Goal: Information Seeking & Learning: Learn about a topic

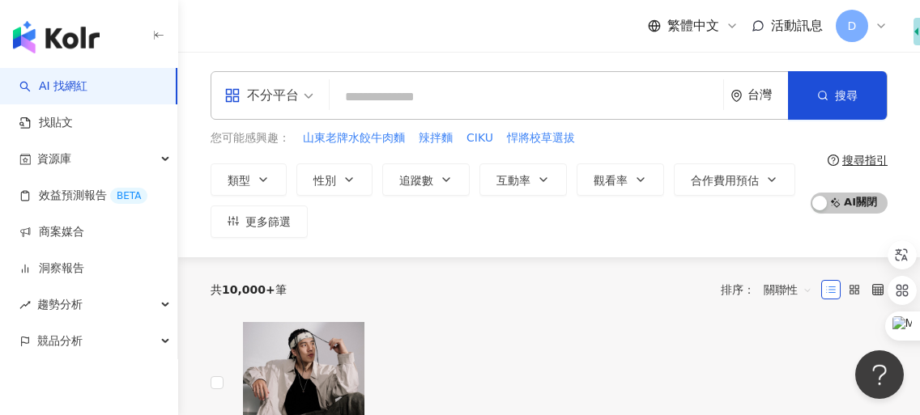
click at [609, 75] on div "不分平台 台灣 搜尋" at bounding box center [549, 95] width 677 height 49
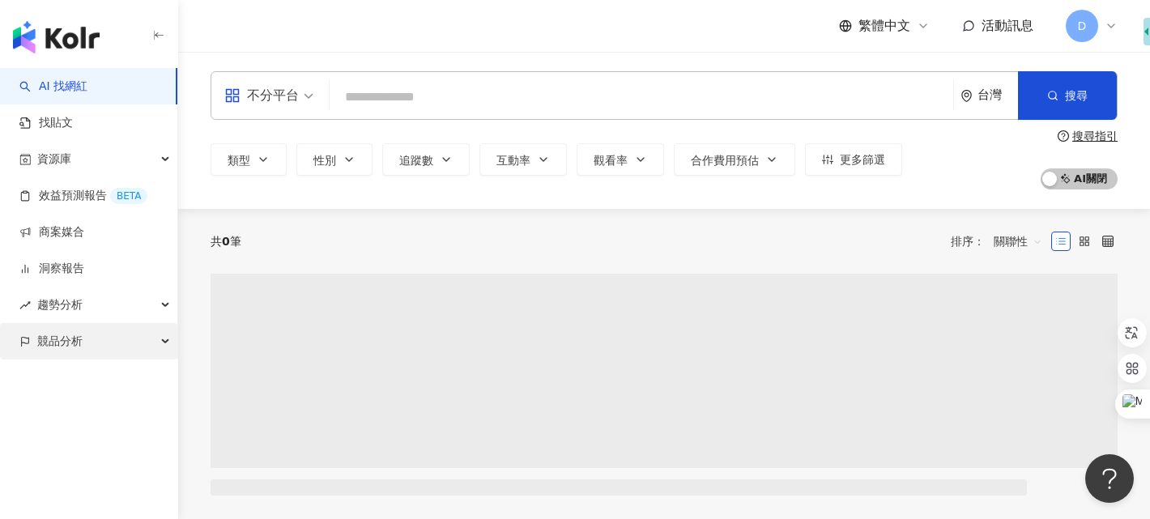
click at [88, 344] on div "競品分析" at bounding box center [88, 341] width 177 height 36
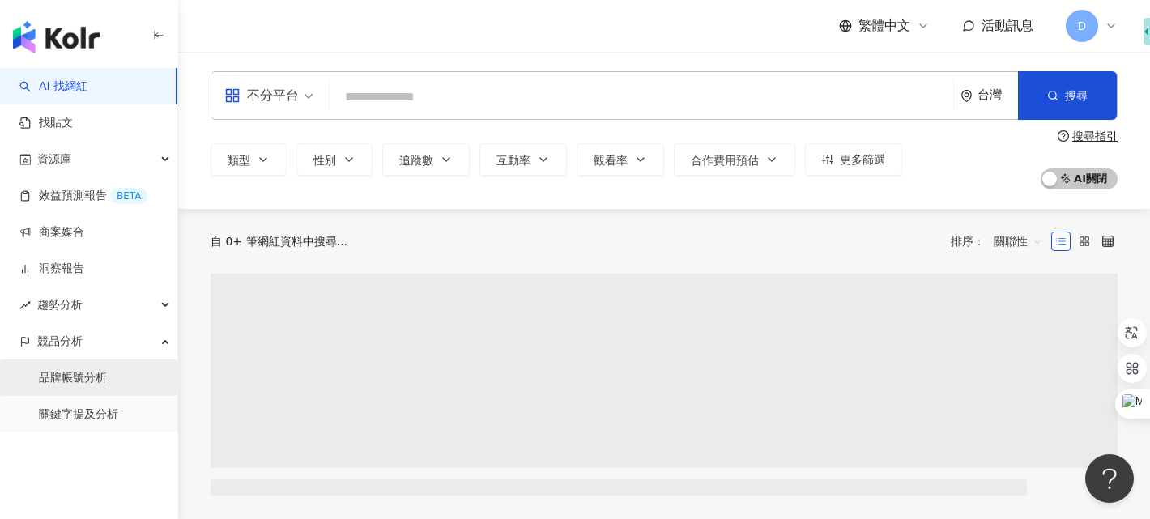
click at [102, 378] on link "品牌帳號分析" at bounding box center [73, 378] width 68 height 16
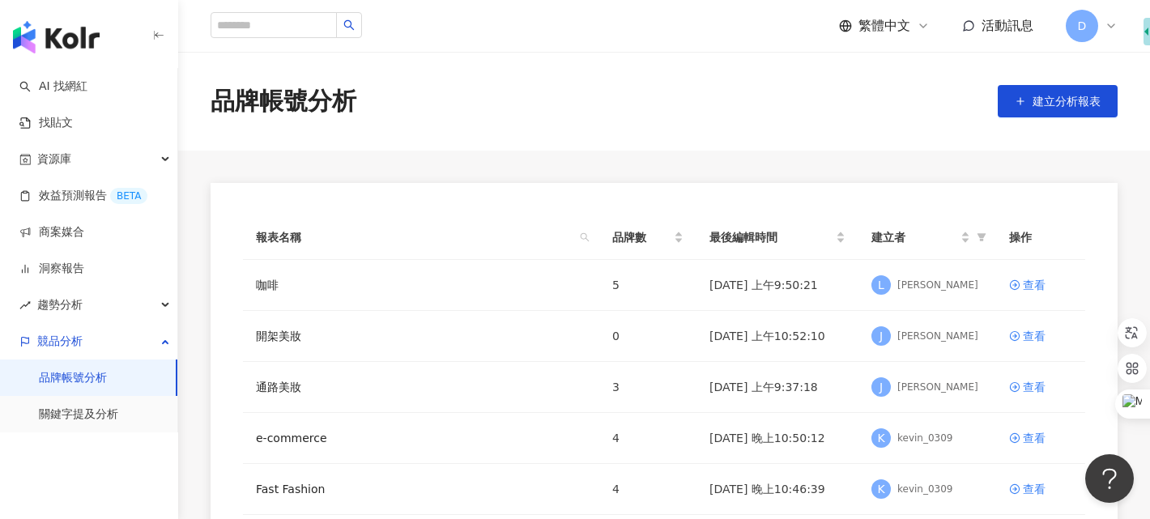
click at [1075, 32] on span "D" at bounding box center [1082, 26] width 32 height 32
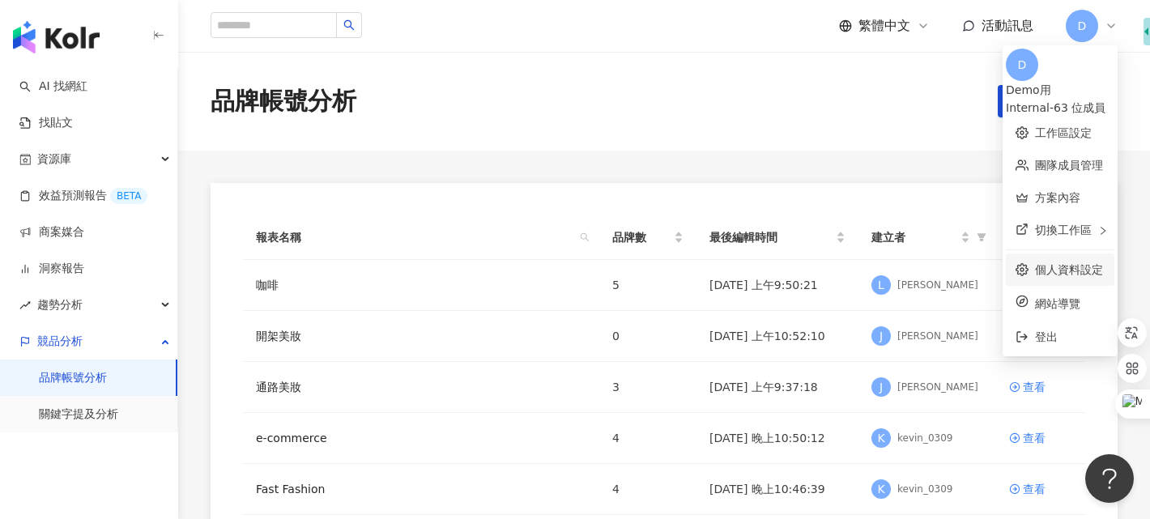
click at [1035, 263] on link "個人資料設定" at bounding box center [1069, 269] width 68 height 13
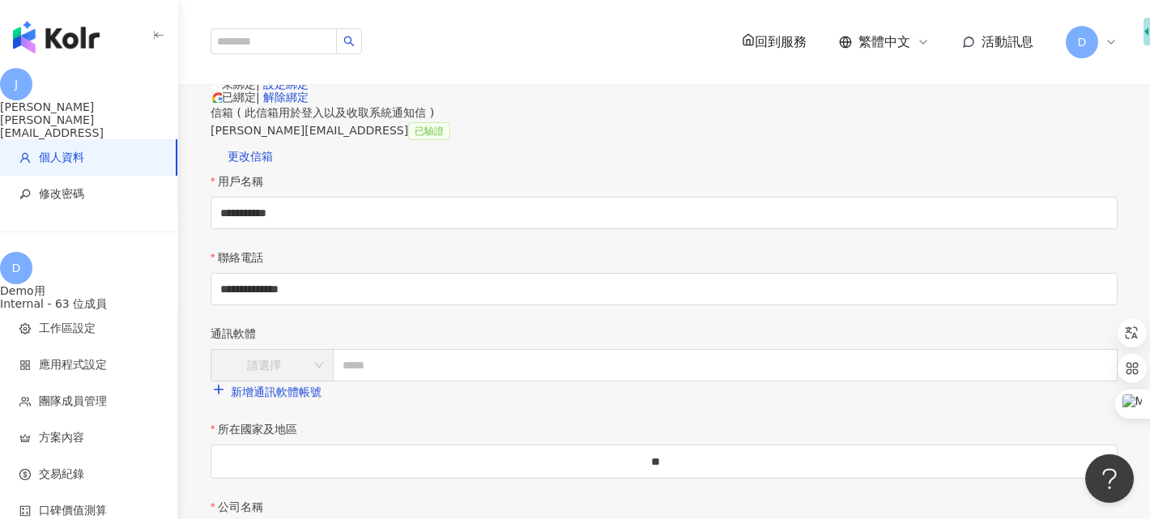
click at [1081, 33] on span "D" at bounding box center [1082, 42] width 9 height 18
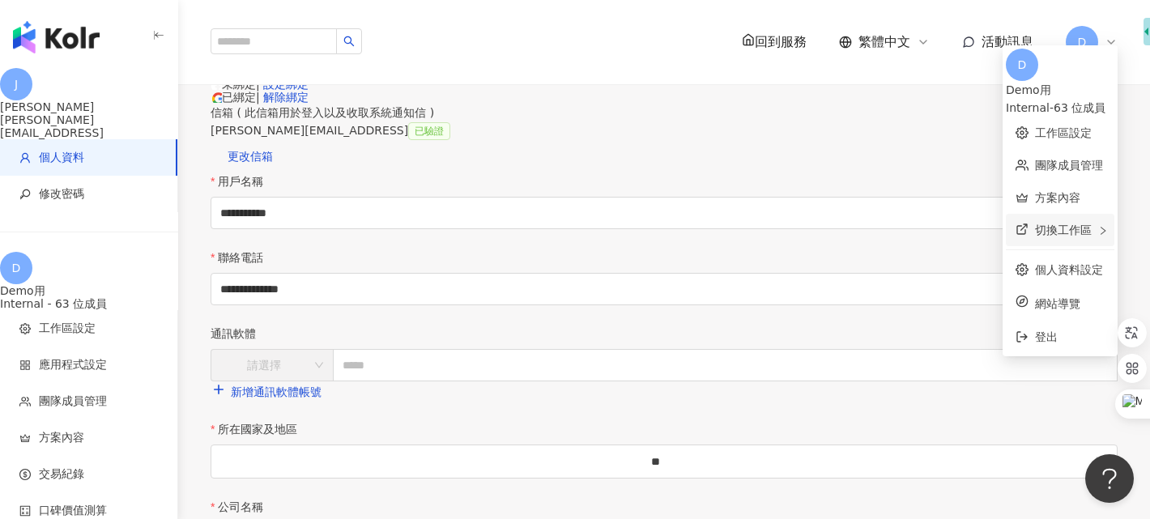
click at [1006, 214] on div "切換工作區" at bounding box center [1060, 230] width 109 height 32
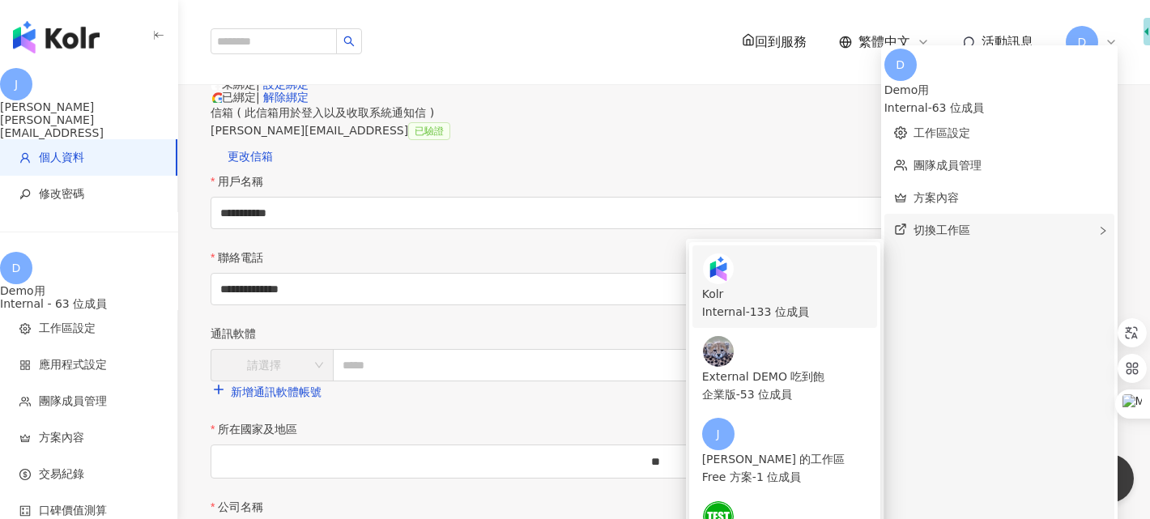
click at [844, 253] on div "Kolr Internal - 133 位成員" at bounding box center [784, 287] width 165 height 68
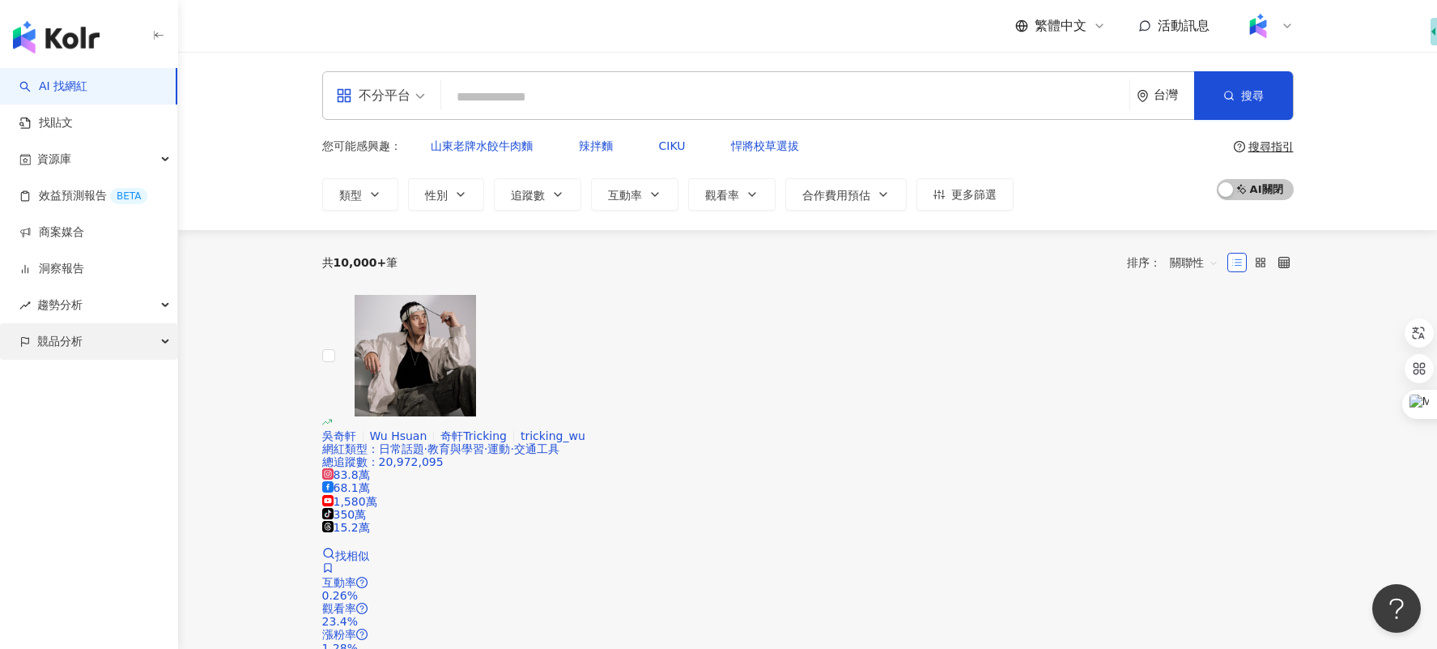
click at [147, 351] on div "競品分析" at bounding box center [88, 341] width 177 height 36
click at [107, 379] on link "品牌帳號分析" at bounding box center [73, 378] width 68 height 16
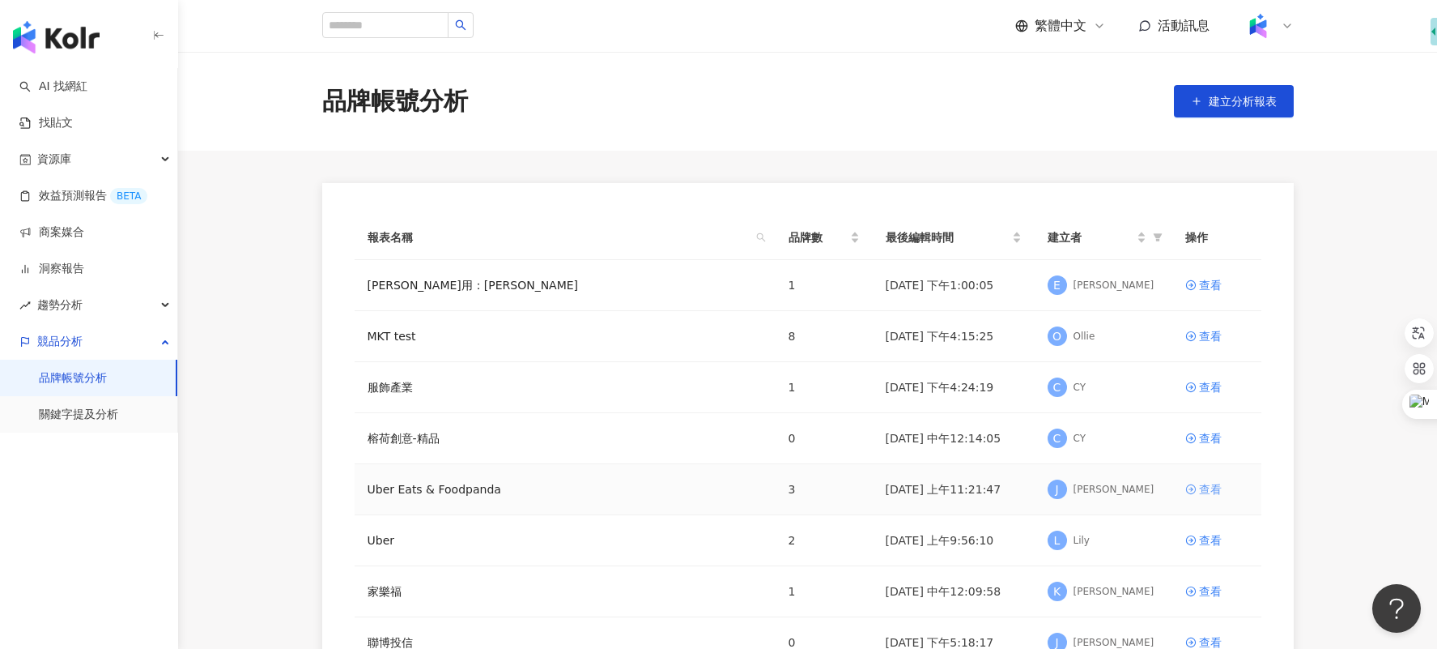
click at [1149, 483] on div "查看" at bounding box center [1210, 489] width 23 height 18
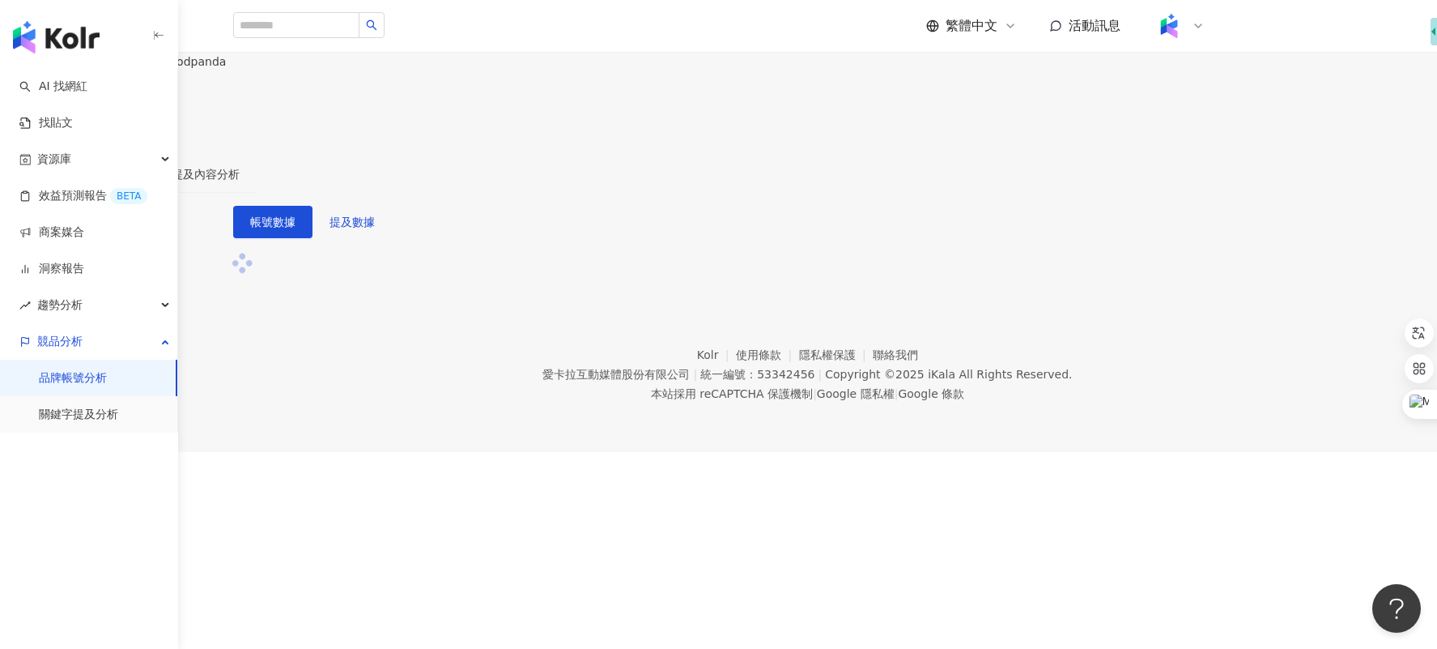
click at [120, 121] on button "設定競品帳號" at bounding box center [60, 106] width 120 height 32
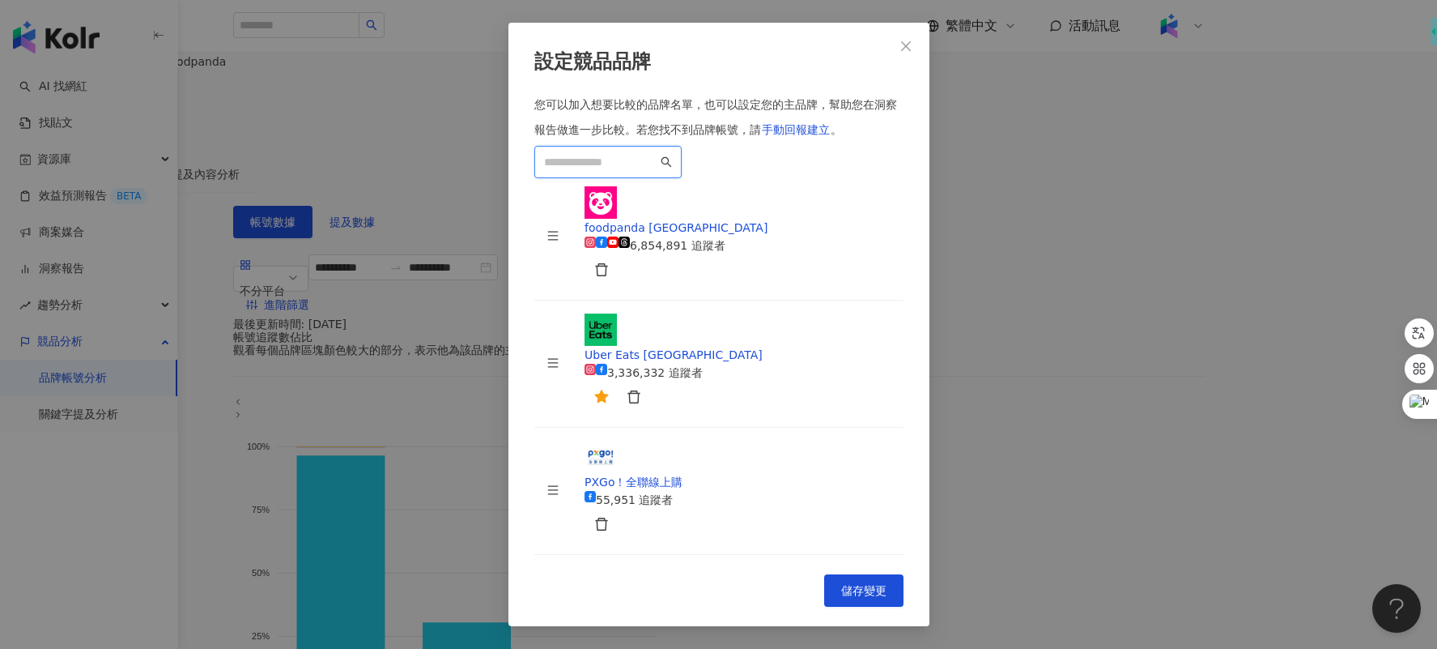
click at [658, 171] on input "search" at bounding box center [600, 162] width 113 height 18
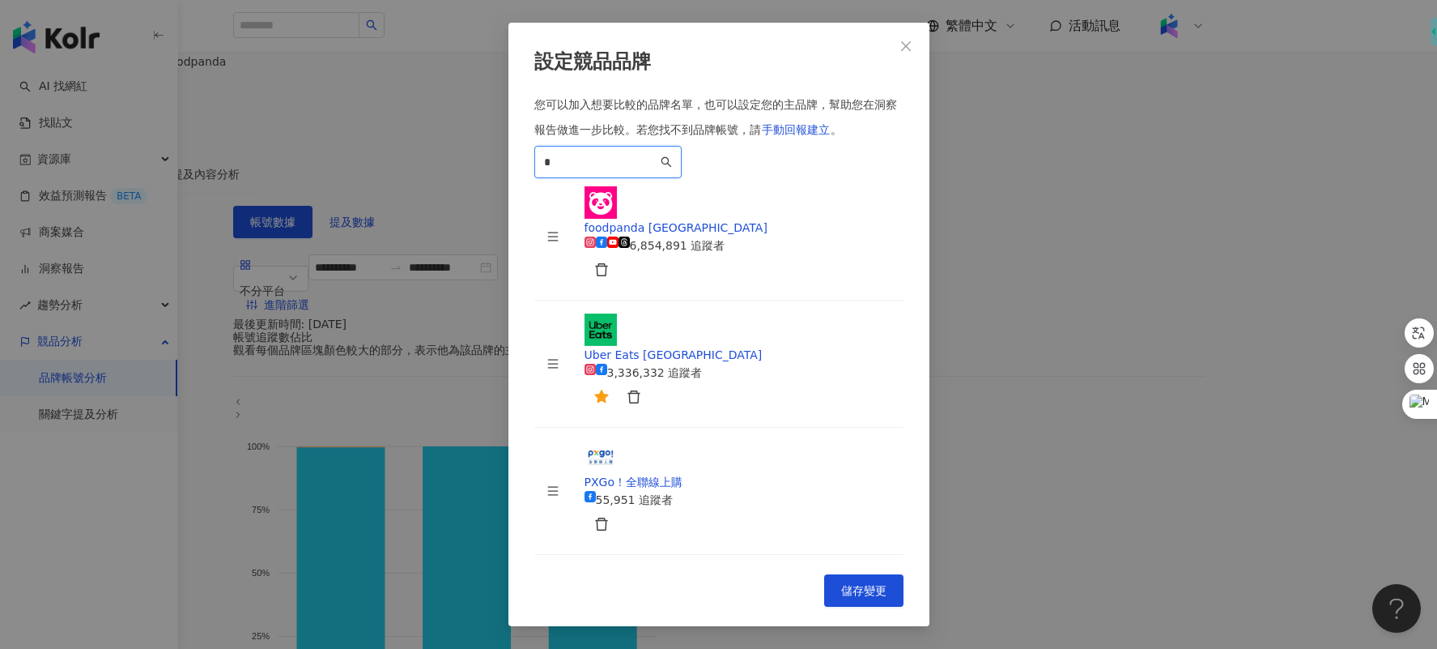
type input "*"
click at [658, 171] on input "search" at bounding box center [600, 162] width 113 height 18
type input "*"
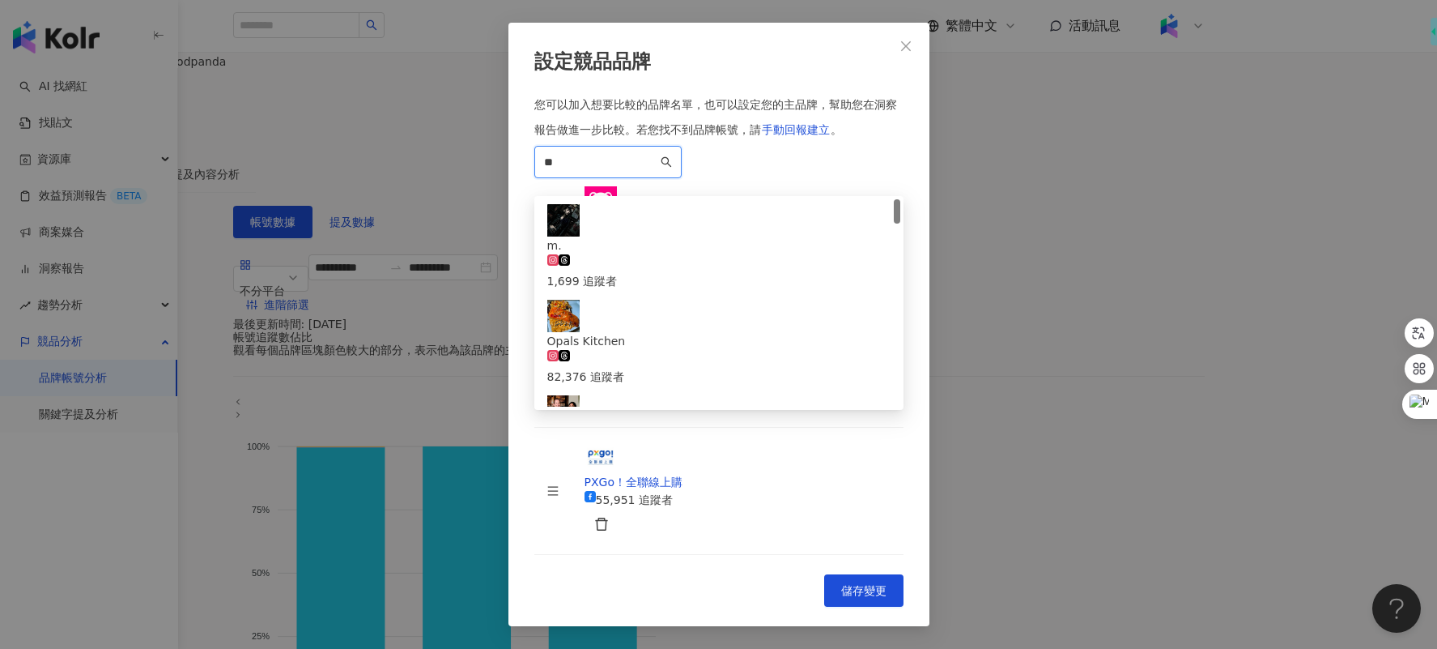
drag, startPoint x: 773, startPoint y: 244, endPoint x: 492, endPoint y: 232, distance: 282.1
click at [492, 233] on div "設定競品品牌 您可以加入想要比較的品牌名單，也可以設定您的主品牌，幫助您在洞察報告做進一步比較。 若您找不到品牌帳號，請 手動回報建立 。 ** 2e5406…" at bounding box center [718, 324] width 1437 height 649
paste input "*******"
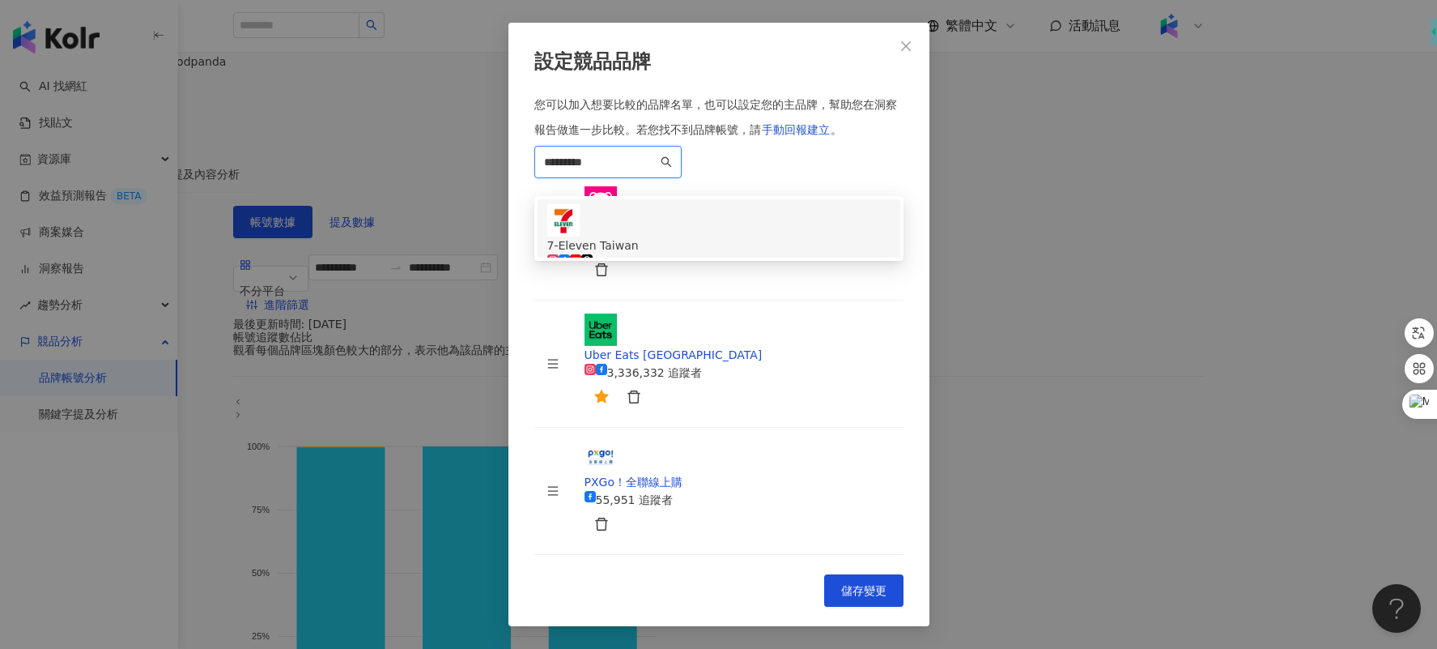
click at [819, 290] on div "7-Eleven Taiwan 3,652,111 追蹤者" at bounding box center [718, 247] width 343 height 86
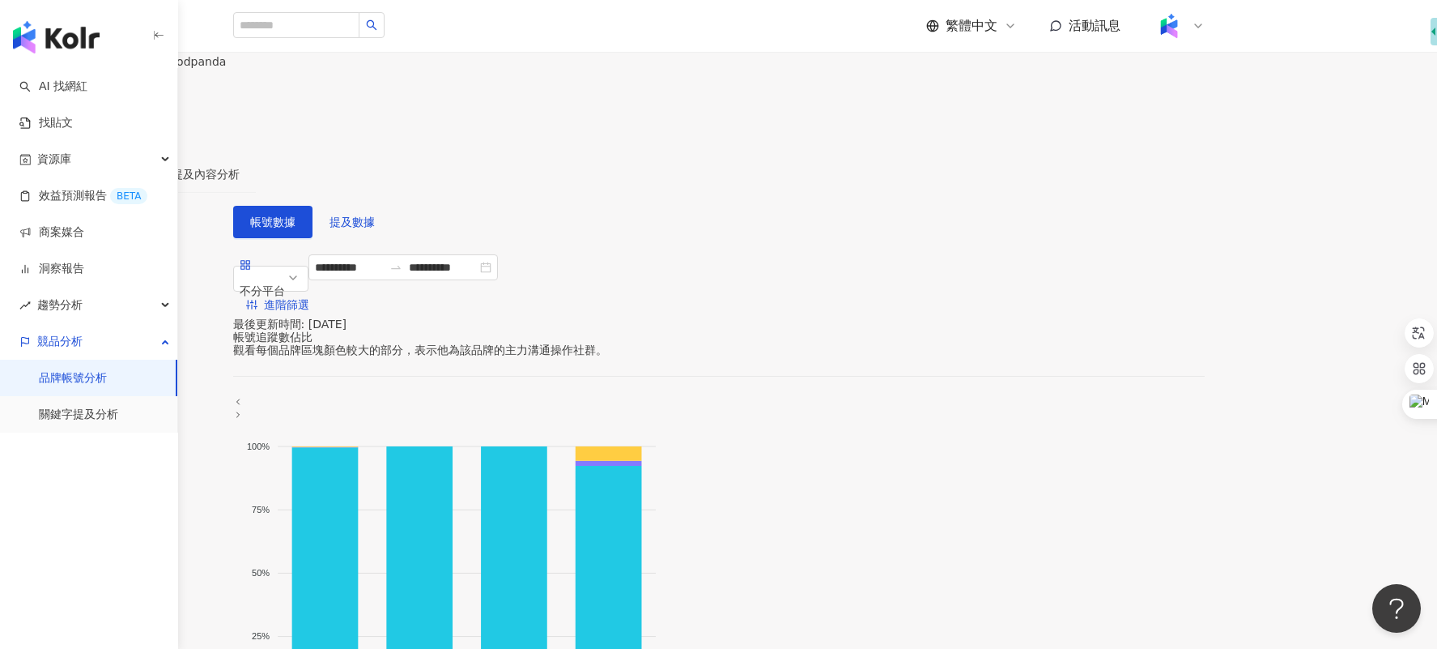
click at [103, 113] on span "設定競品帳號" at bounding box center [69, 106] width 68 height 13
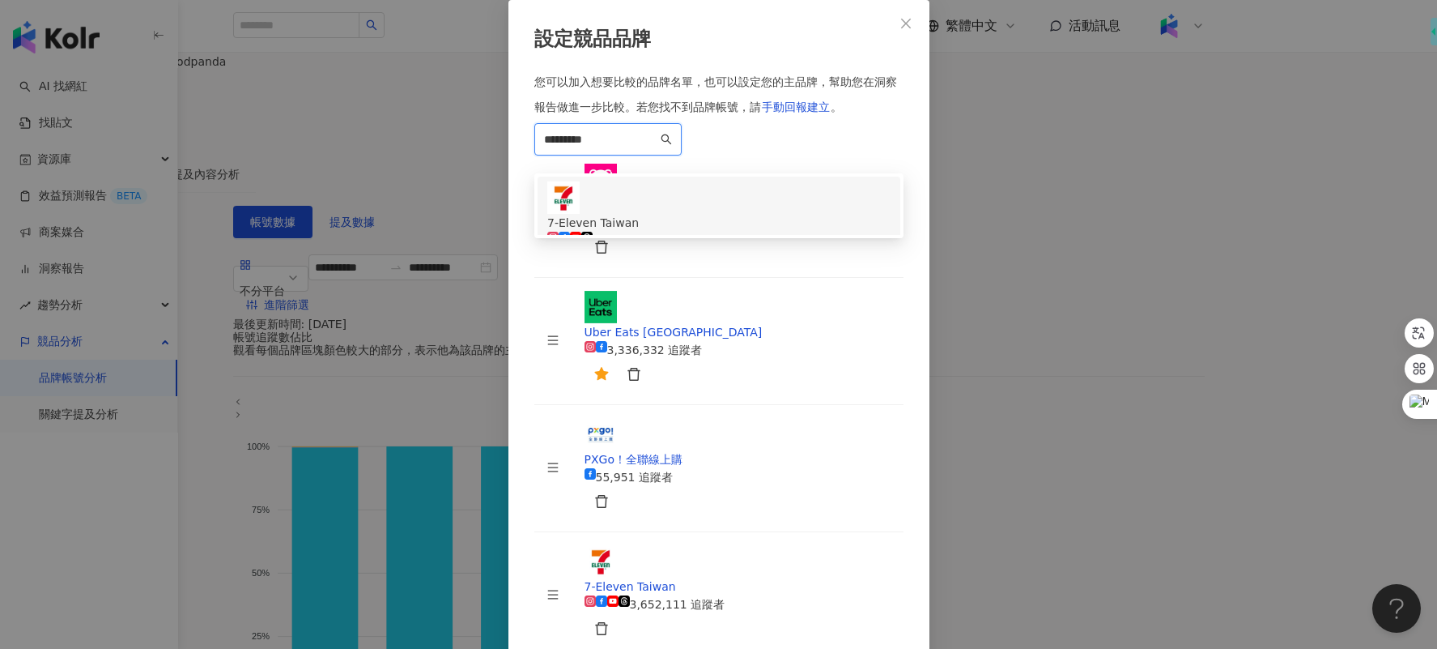
click at [658, 148] on input "*********" at bounding box center [600, 139] width 113 height 18
paste input "**********"
drag, startPoint x: 821, startPoint y: 247, endPoint x: 462, endPoint y: 247, distance: 358.8
click at [462, 247] on div "**********" at bounding box center [718, 324] width 1437 height 649
paste input "search"
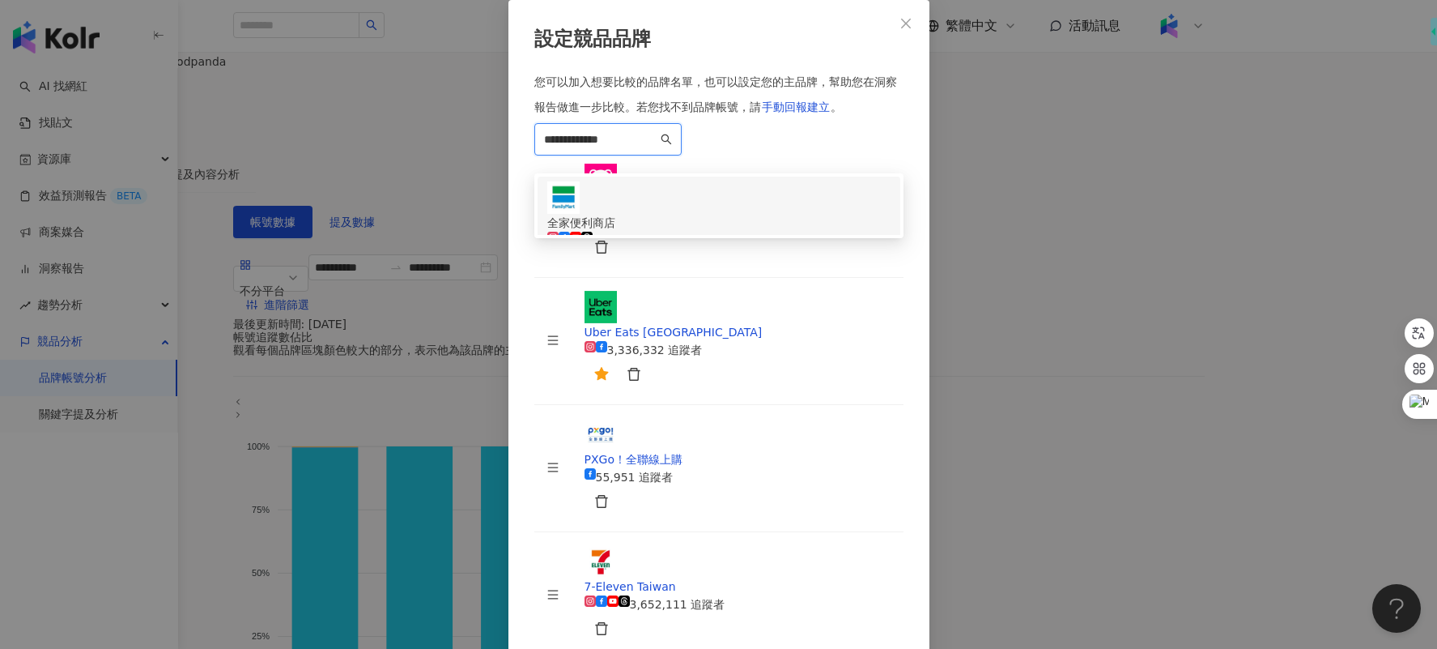
click at [700, 267] on div "2,669,168 追蹤者" at bounding box center [718, 250] width 343 height 36
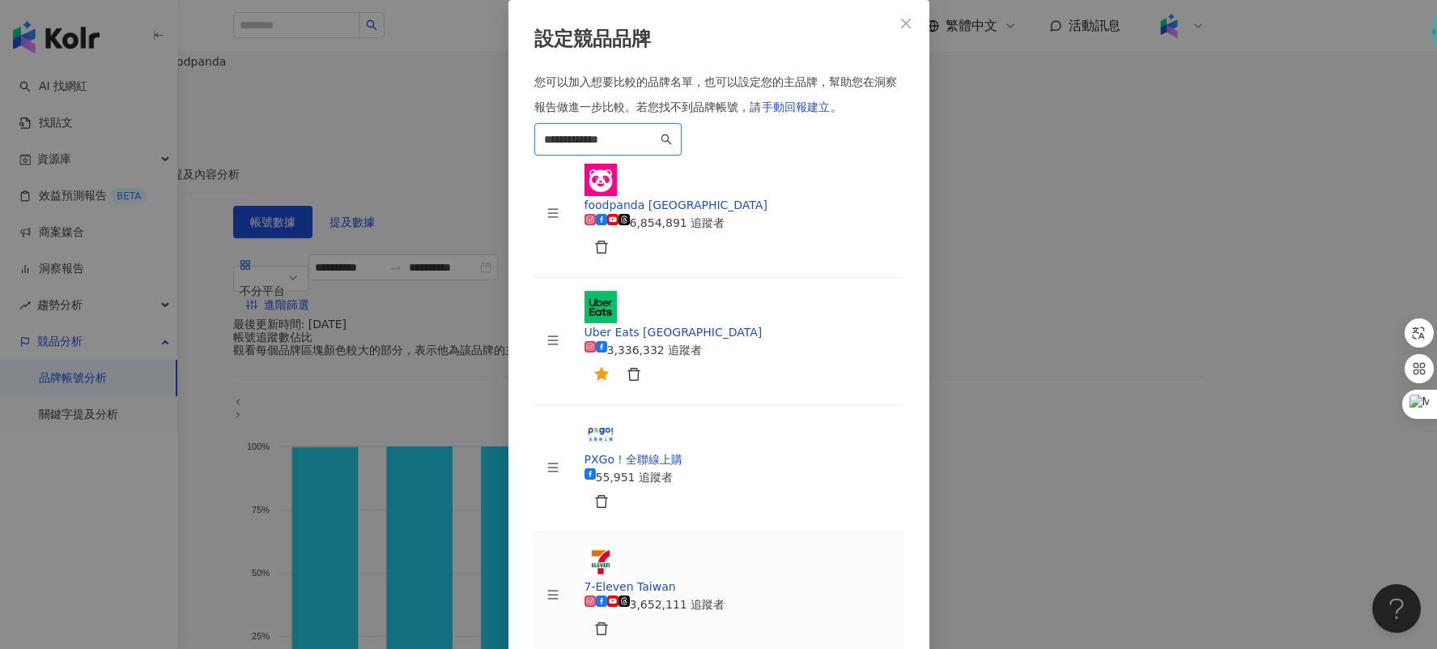
scroll to position [102, 0]
type input "**********"
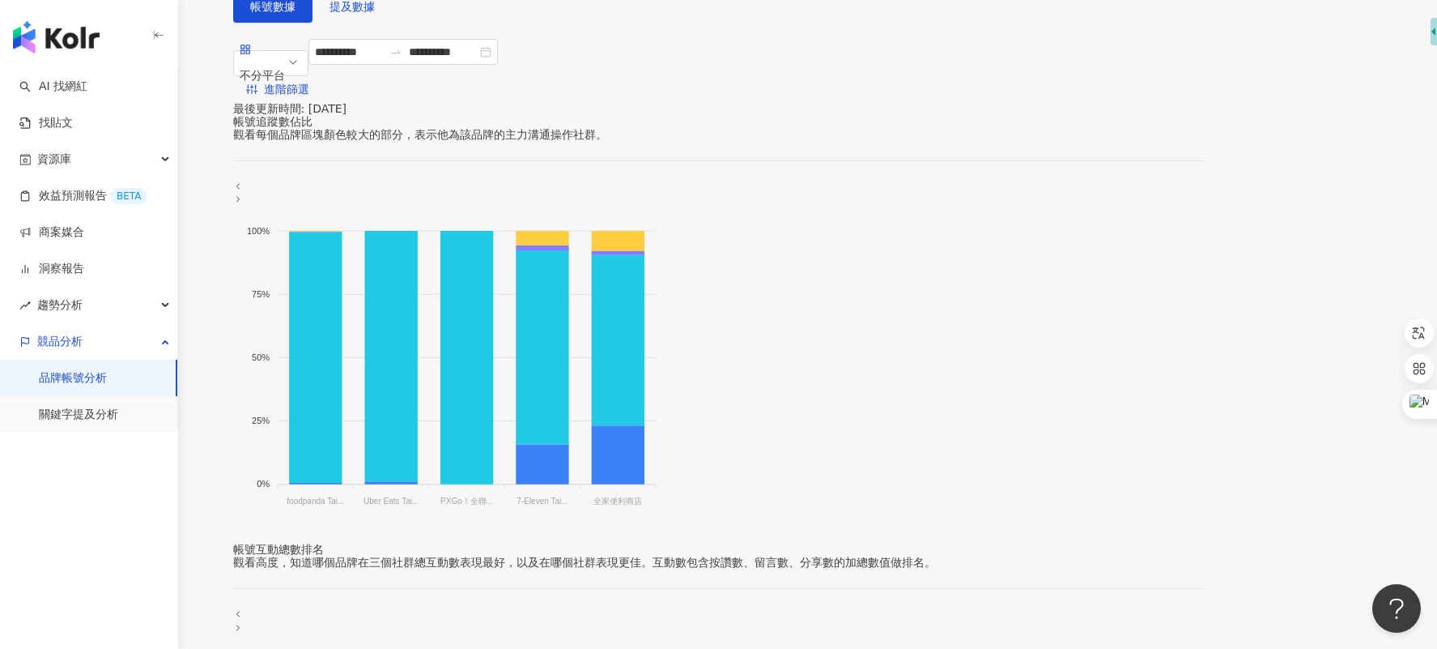
scroll to position [0, 0]
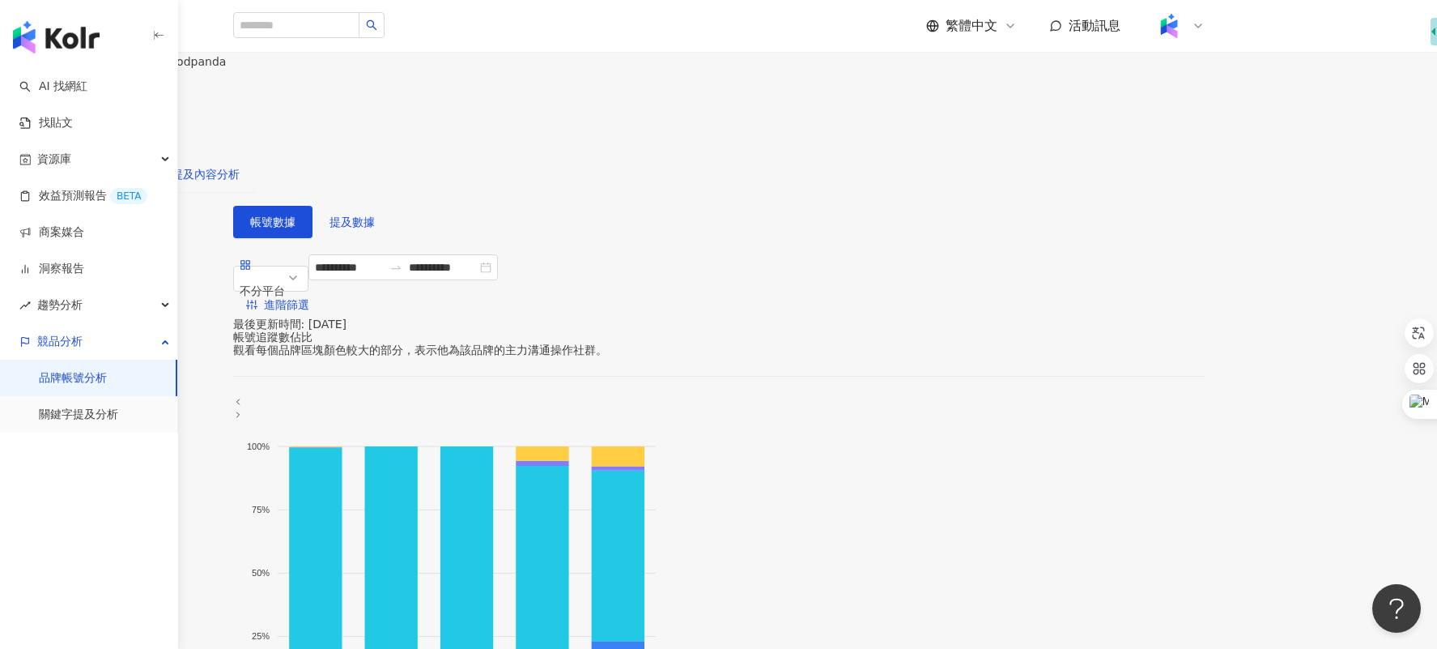
click at [240, 165] on div "提及內容分析" at bounding box center [206, 174] width 68 height 18
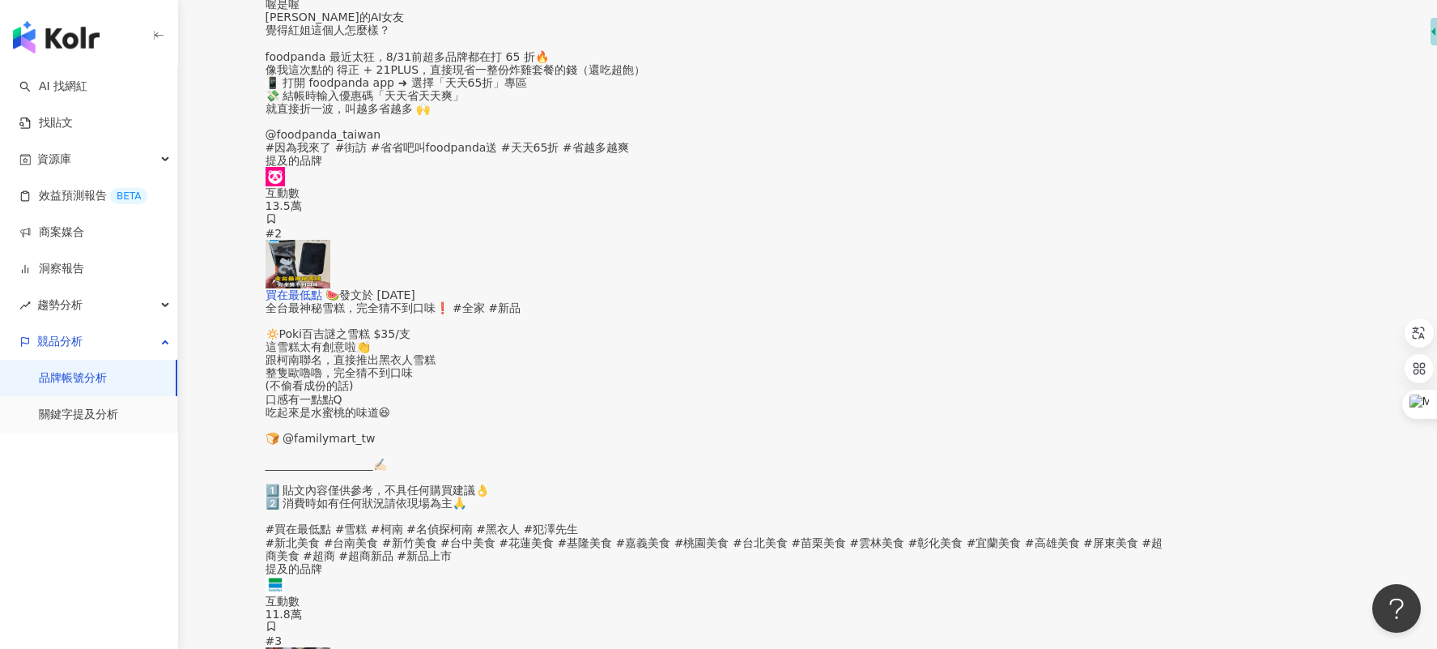
scroll to position [2033, 0]
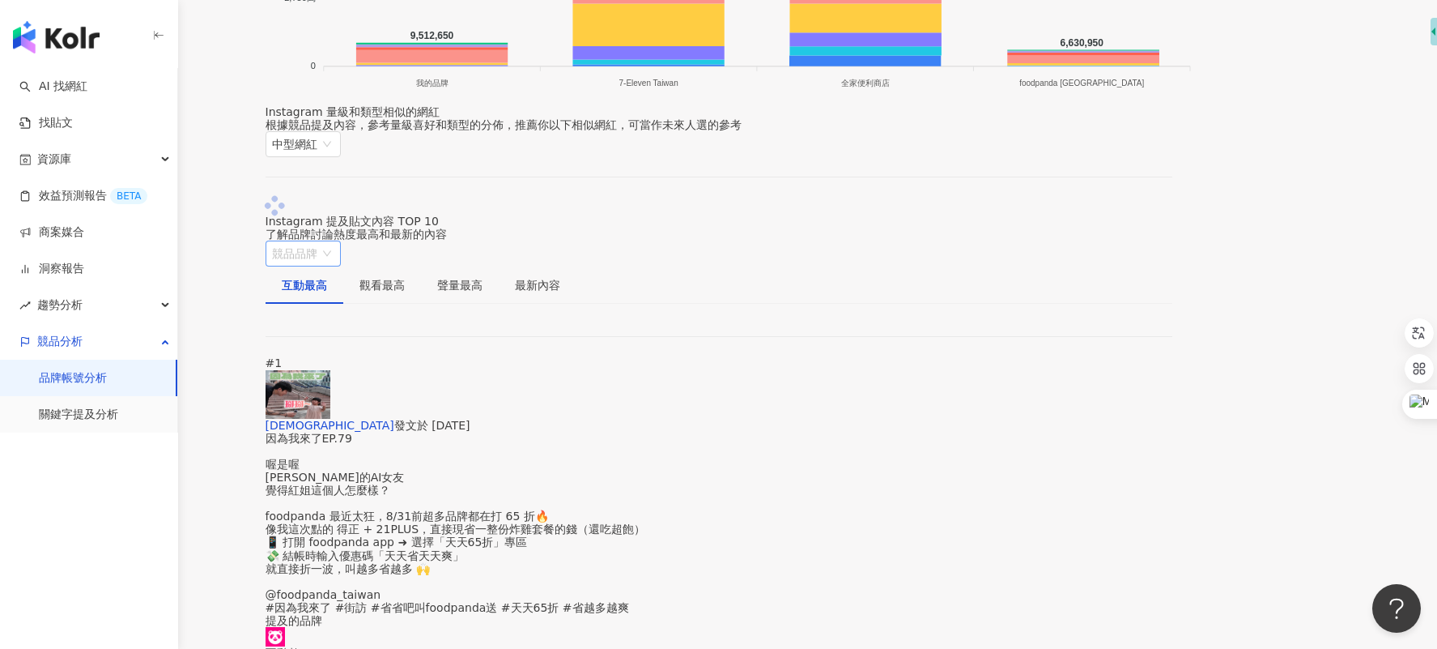
click at [334, 251] on span "競品品牌" at bounding box center [303, 253] width 62 height 24
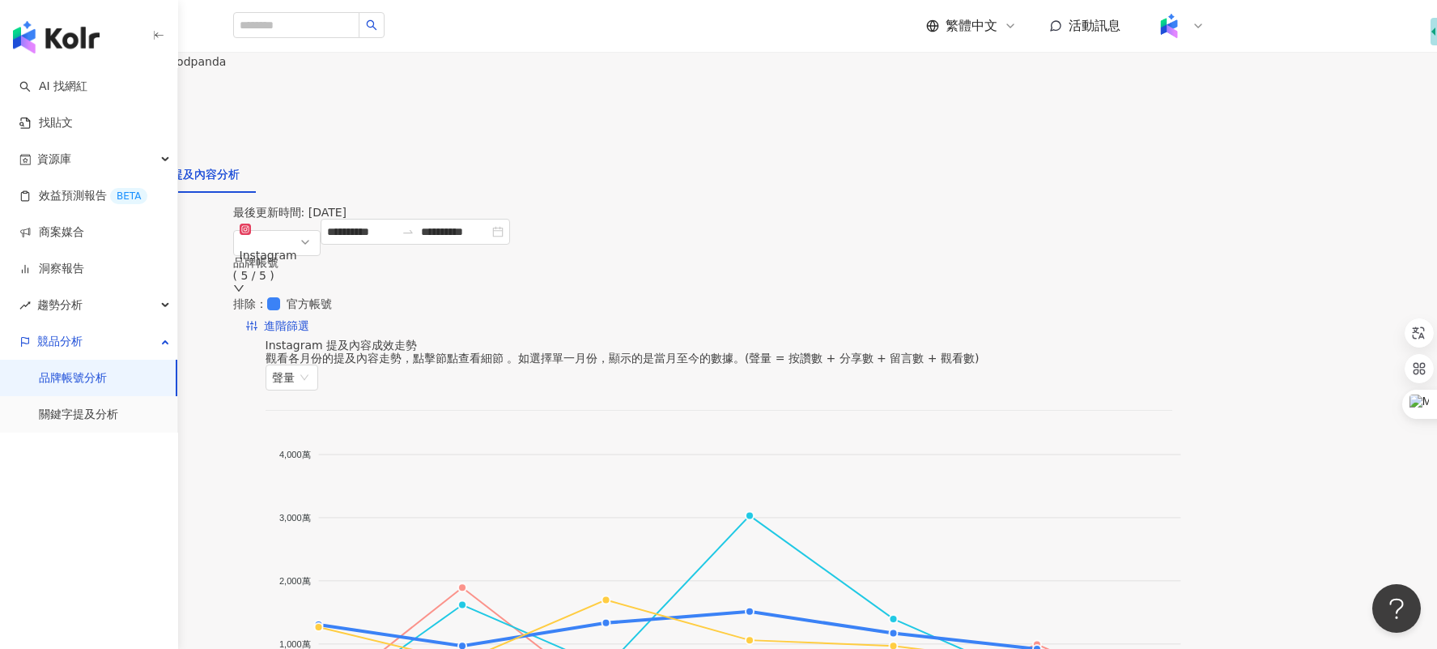
click at [120, 122] on button "設定競品帳號" at bounding box center [60, 106] width 120 height 32
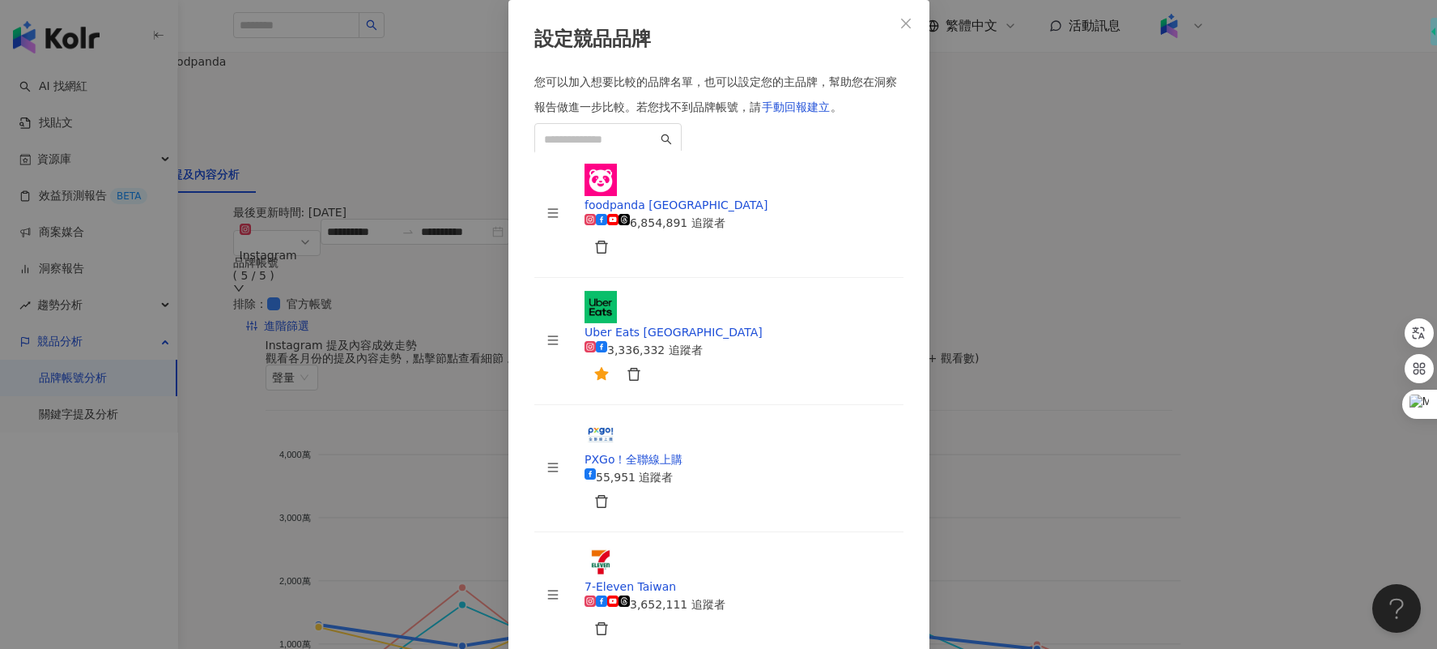
click at [1079, 126] on div "設定競品品牌 您可以加入想要比較的品牌名單，也可以設定您的主品牌，幫助您在洞察報告做進一步比較。 若您找不到品牌帳號，請 手動回報建立 。 foodpanda…" at bounding box center [718, 324] width 1437 height 649
click at [607, 253] on icon "delete" at bounding box center [601, 247] width 12 height 13
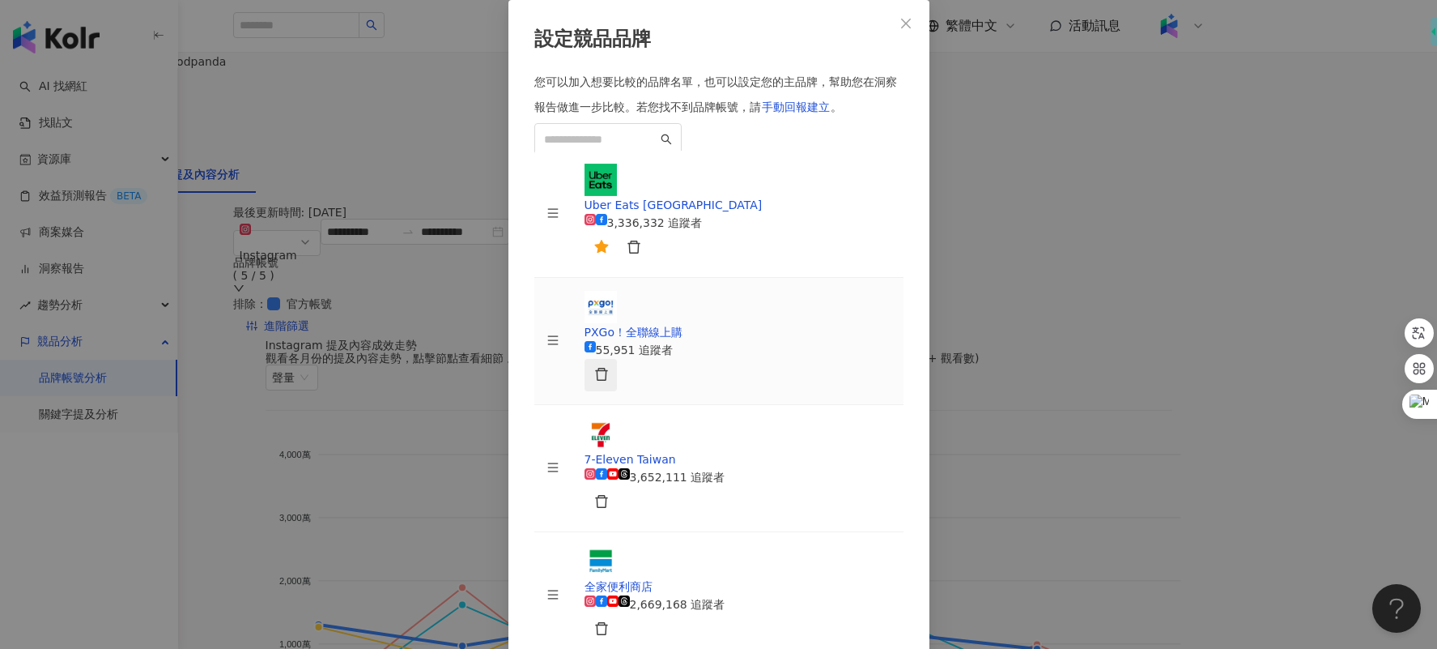
click at [607, 368] on icon "delete" at bounding box center [601, 374] width 12 height 13
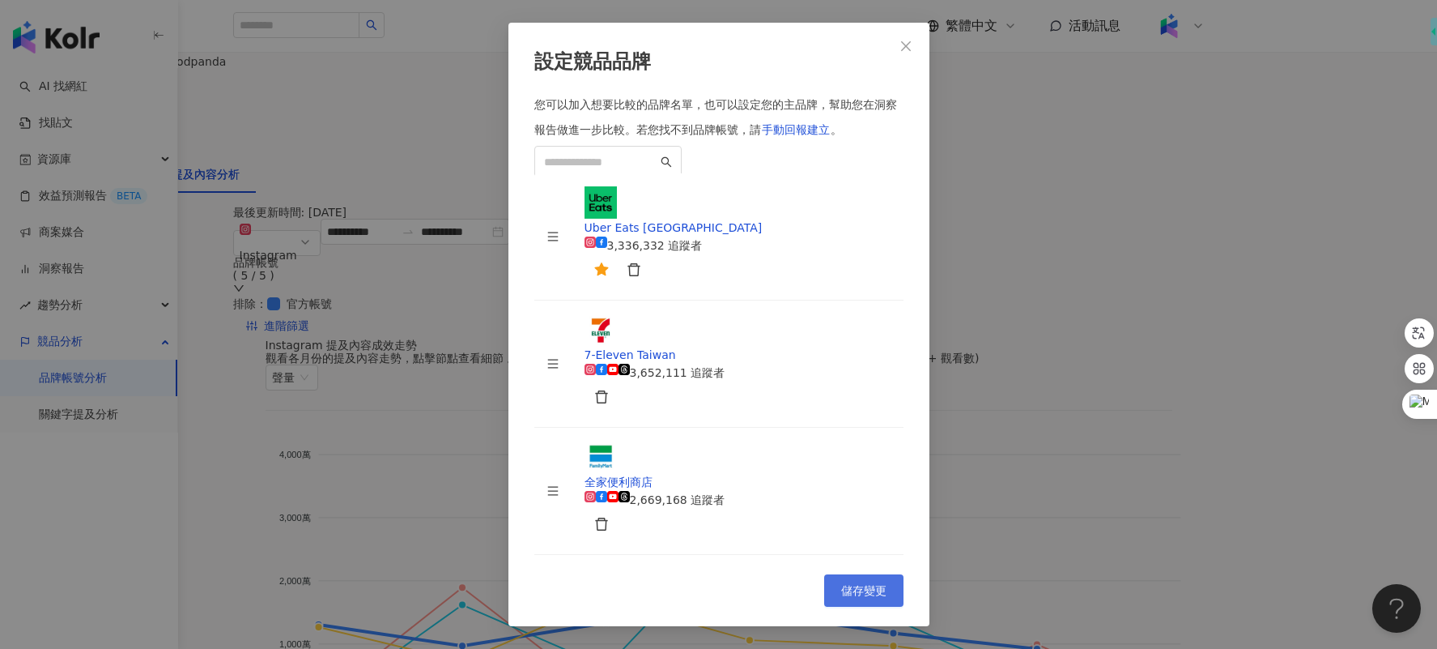
click at [871, 518] on span "儲存變更" at bounding box center [863, 590] width 45 height 13
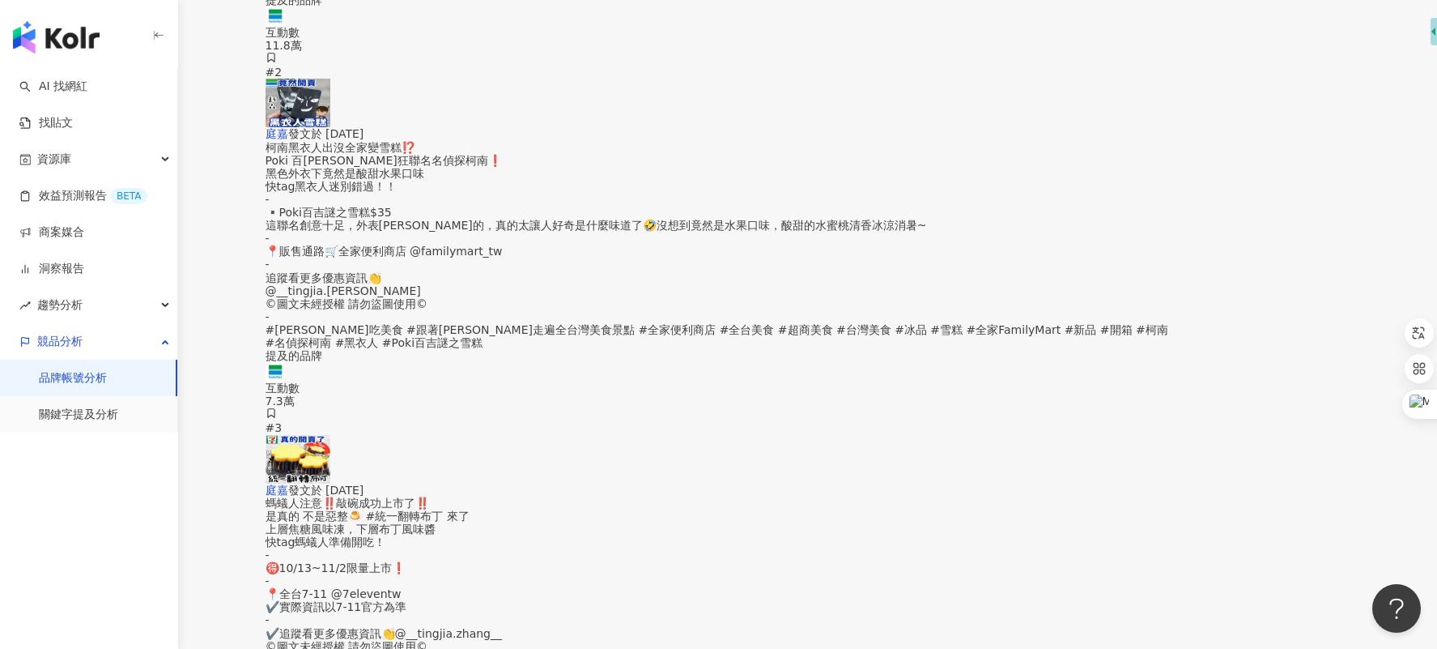
scroll to position [3490, 0]
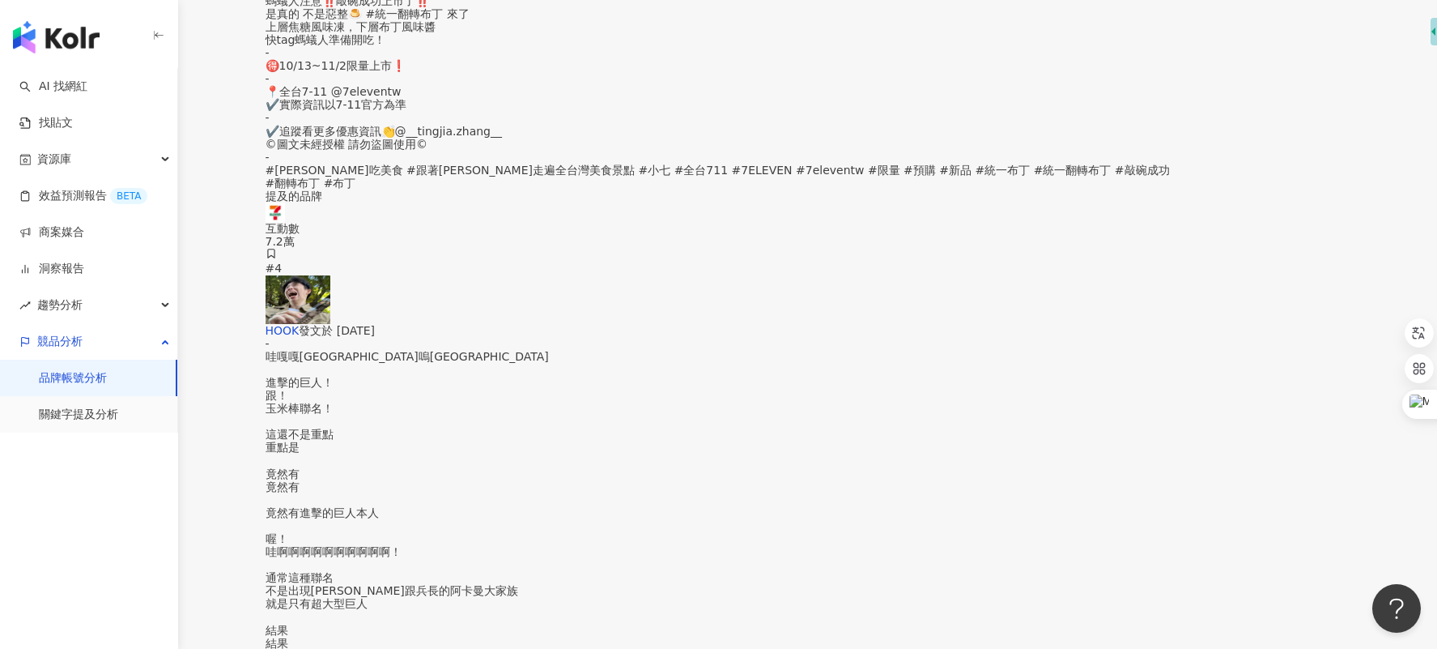
scroll to position [4057, 0]
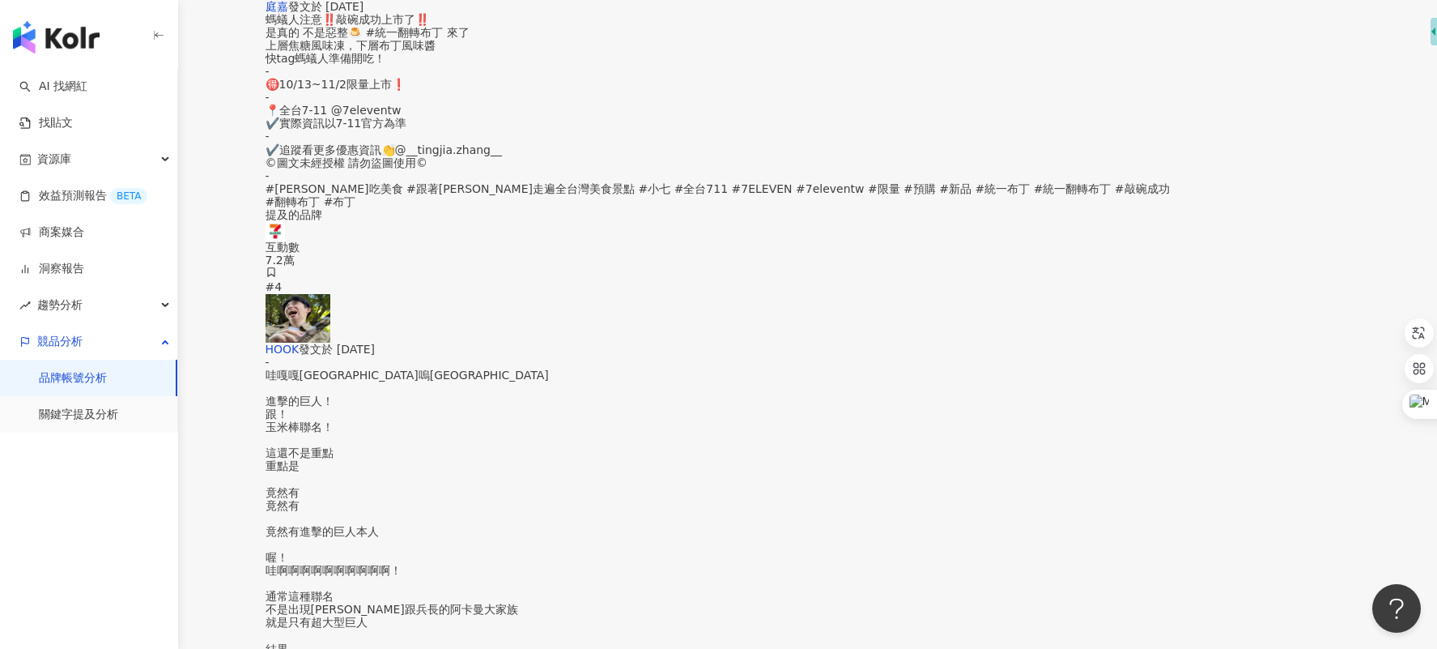
scroll to position [3928, 0]
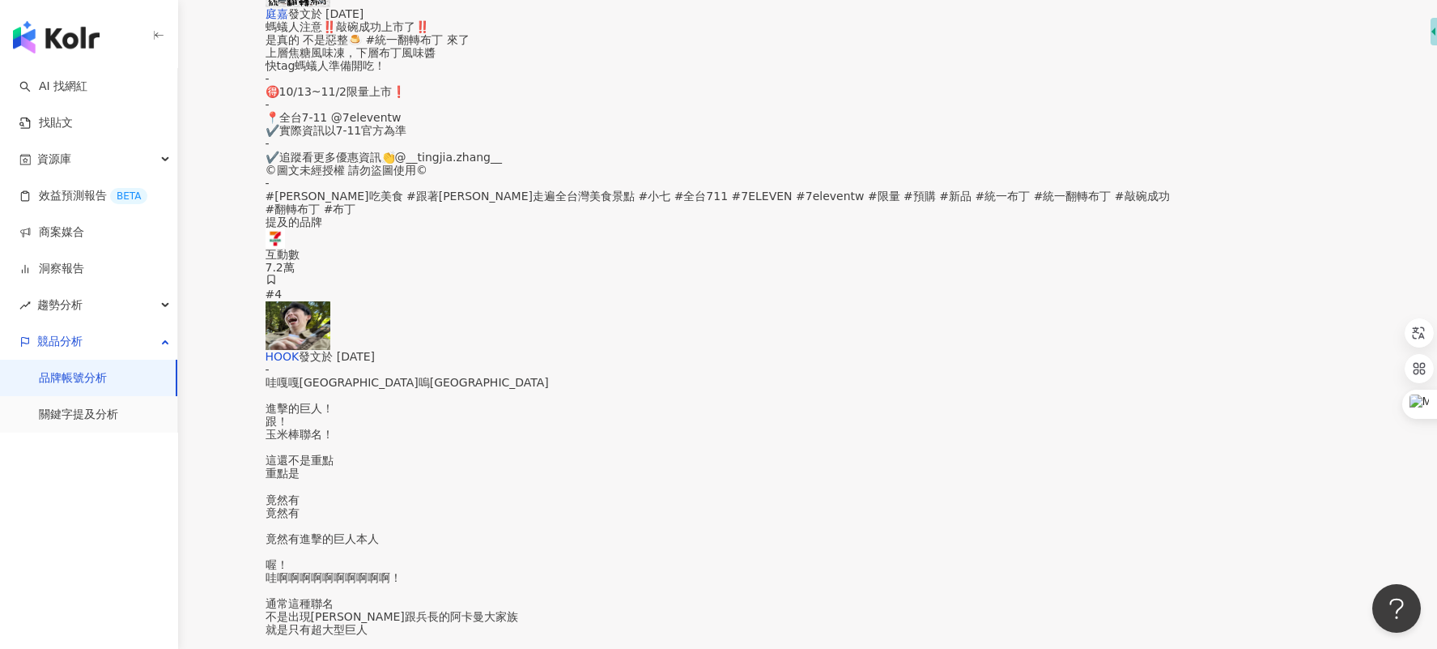
scroll to position [4057, 0]
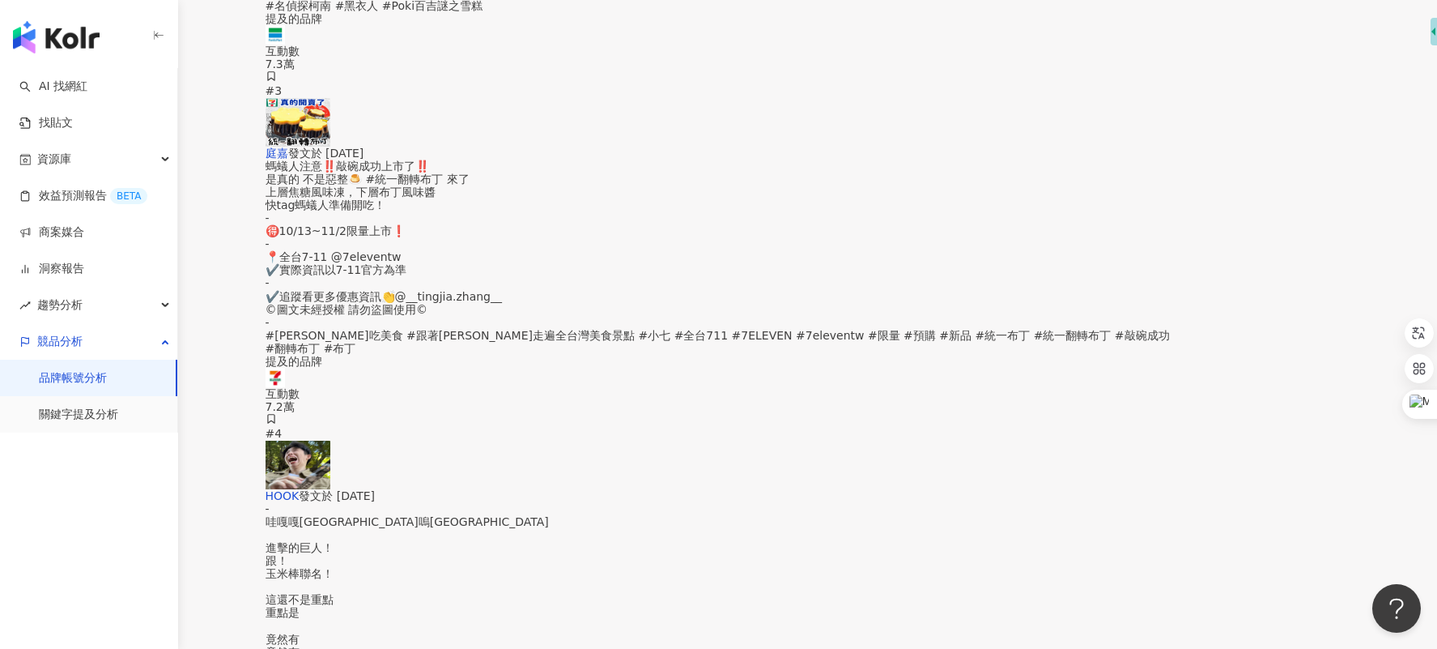
scroll to position [3925, 0]
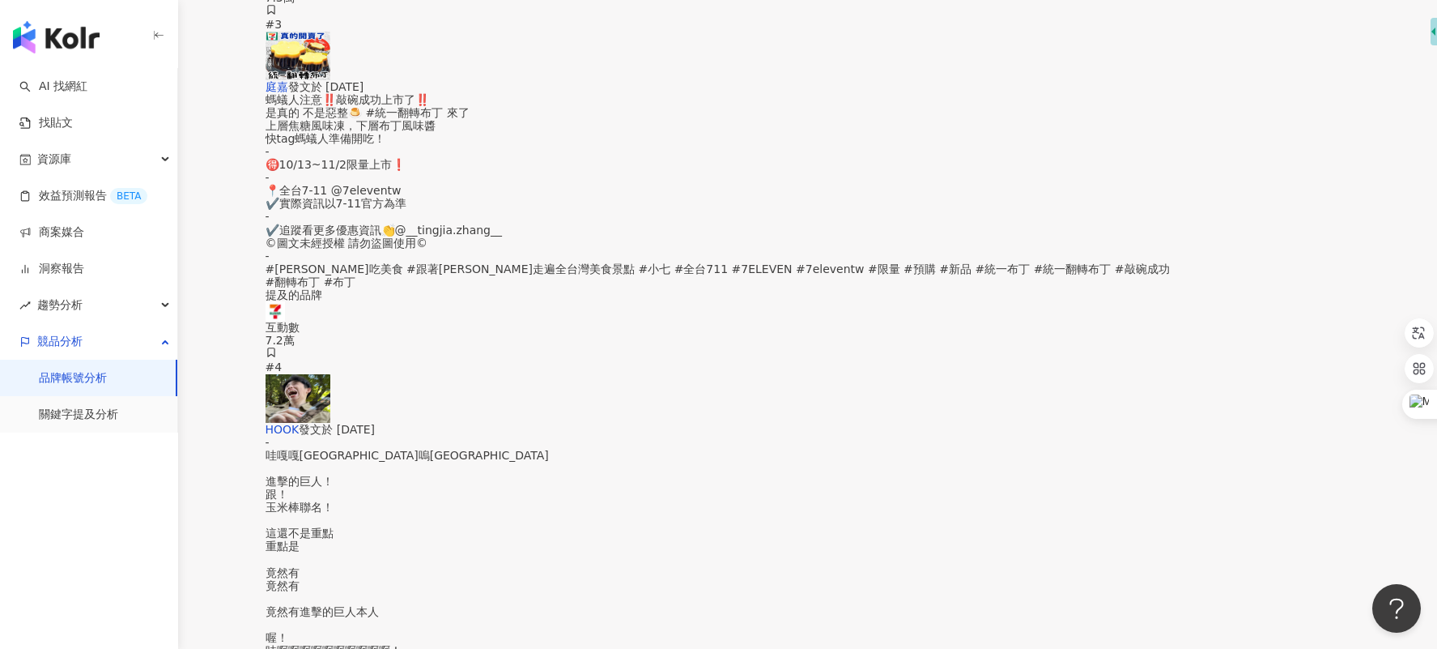
scroll to position [3896, 0]
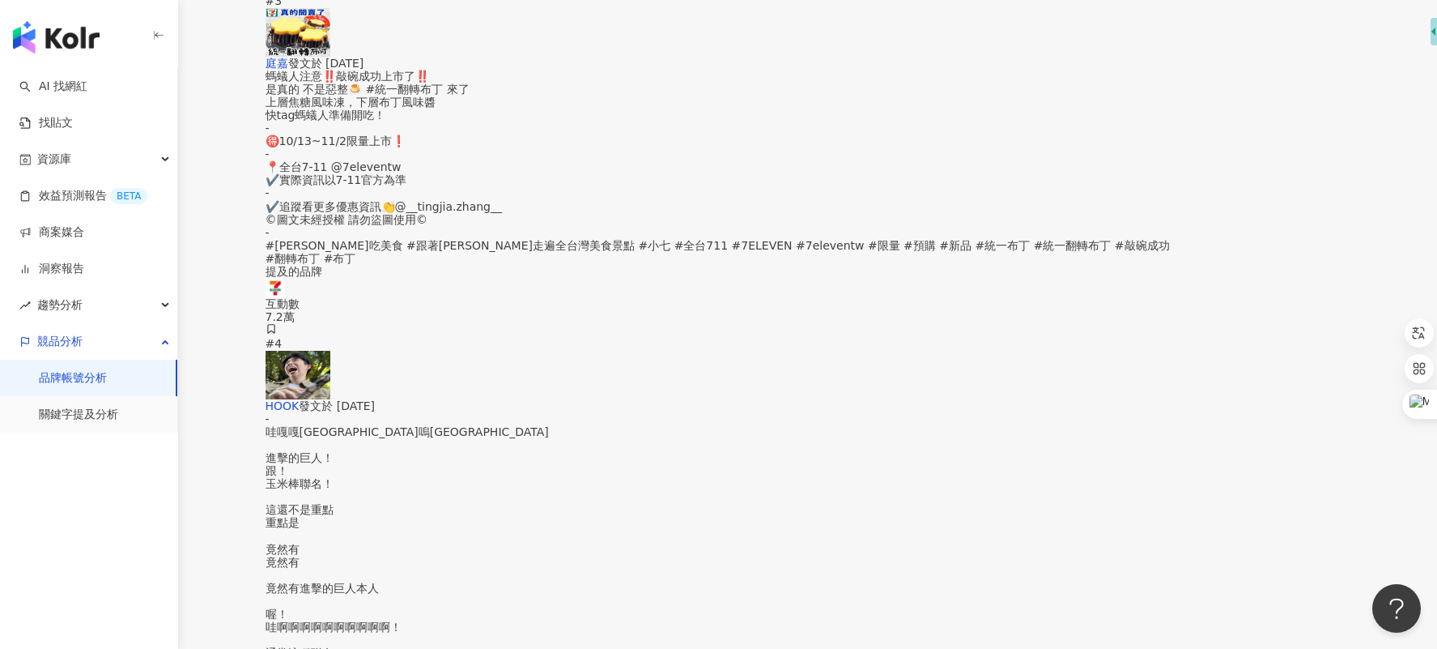
scroll to position [3912, 0]
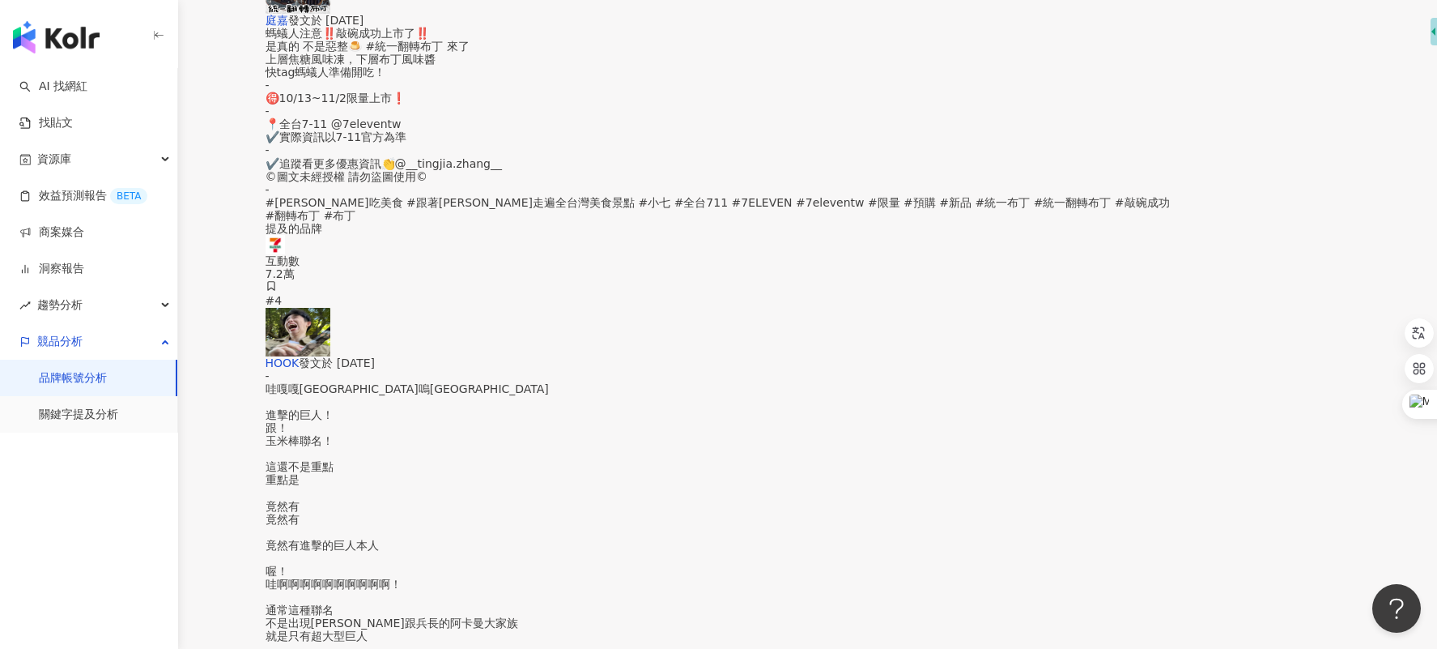
scroll to position [3988, 0]
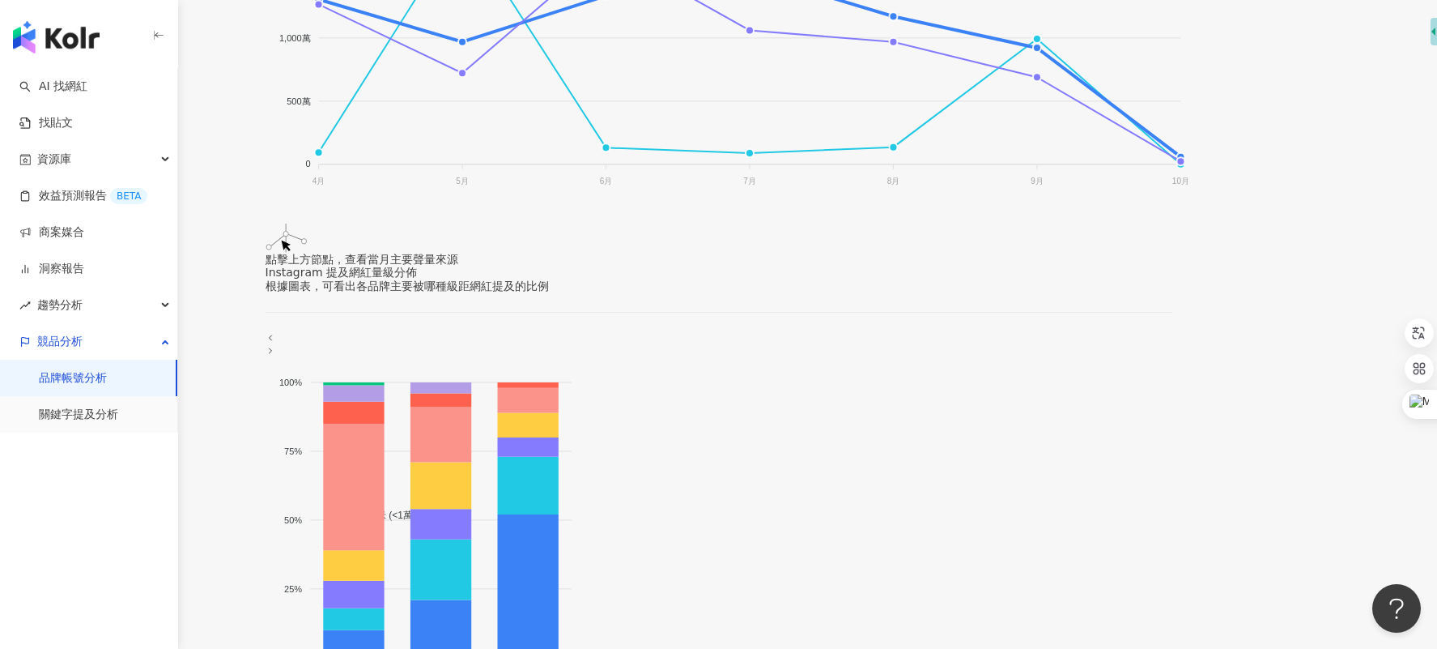
scroll to position [0, 0]
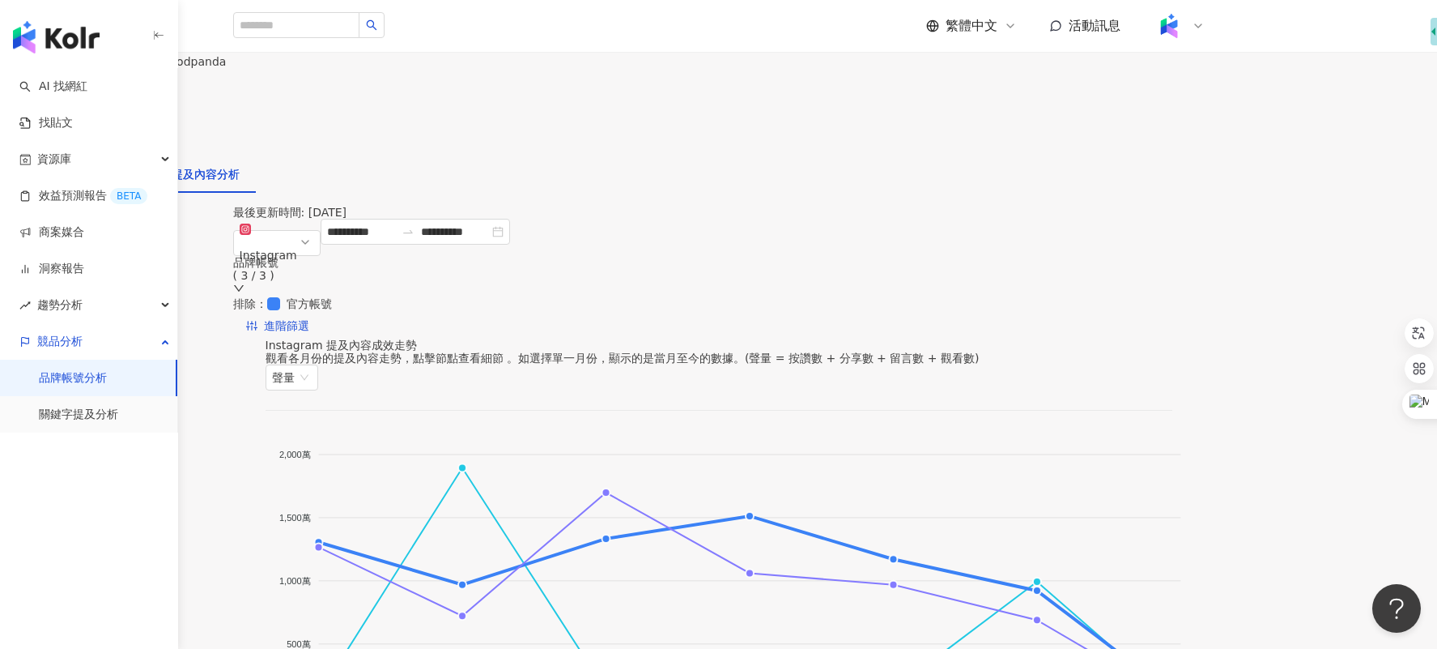
click at [103, 113] on span "設定競品帳號" at bounding box center [69, 106] width 68 height 13
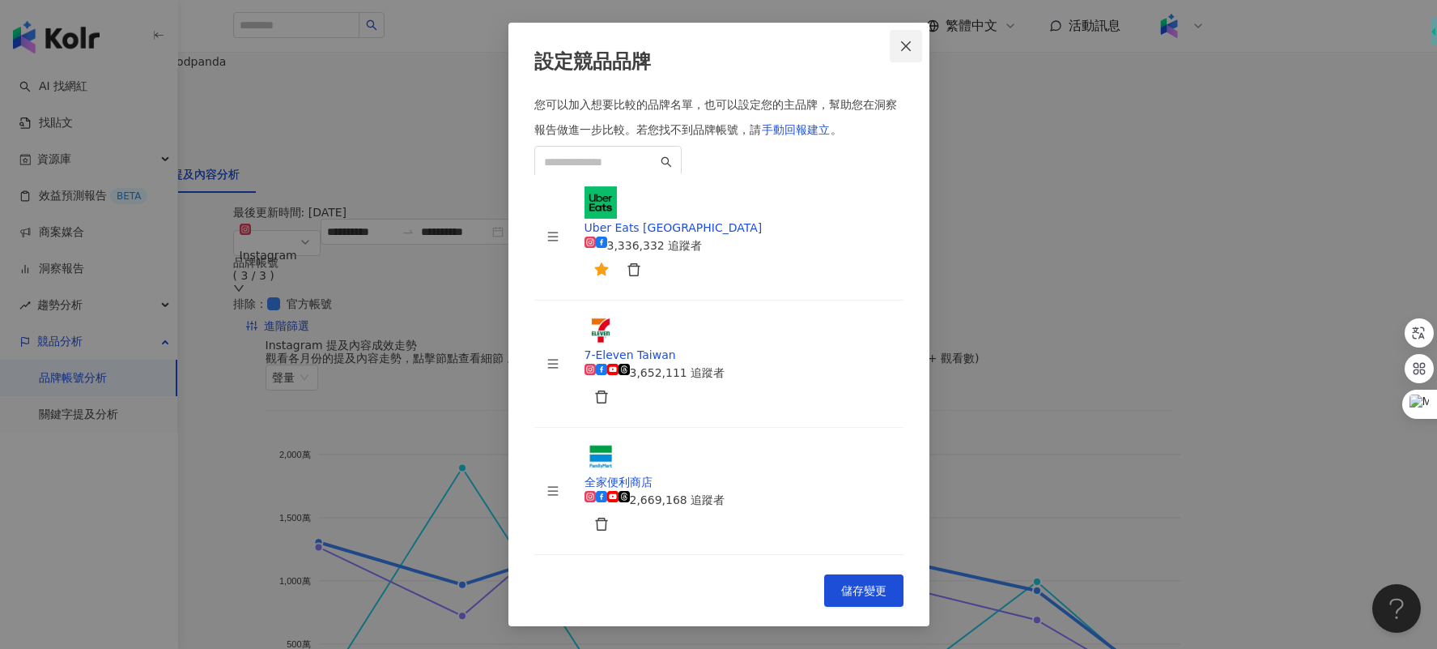
click at [909, 53] on icon "close" at bounding box center [906, 46] width 13 height 13
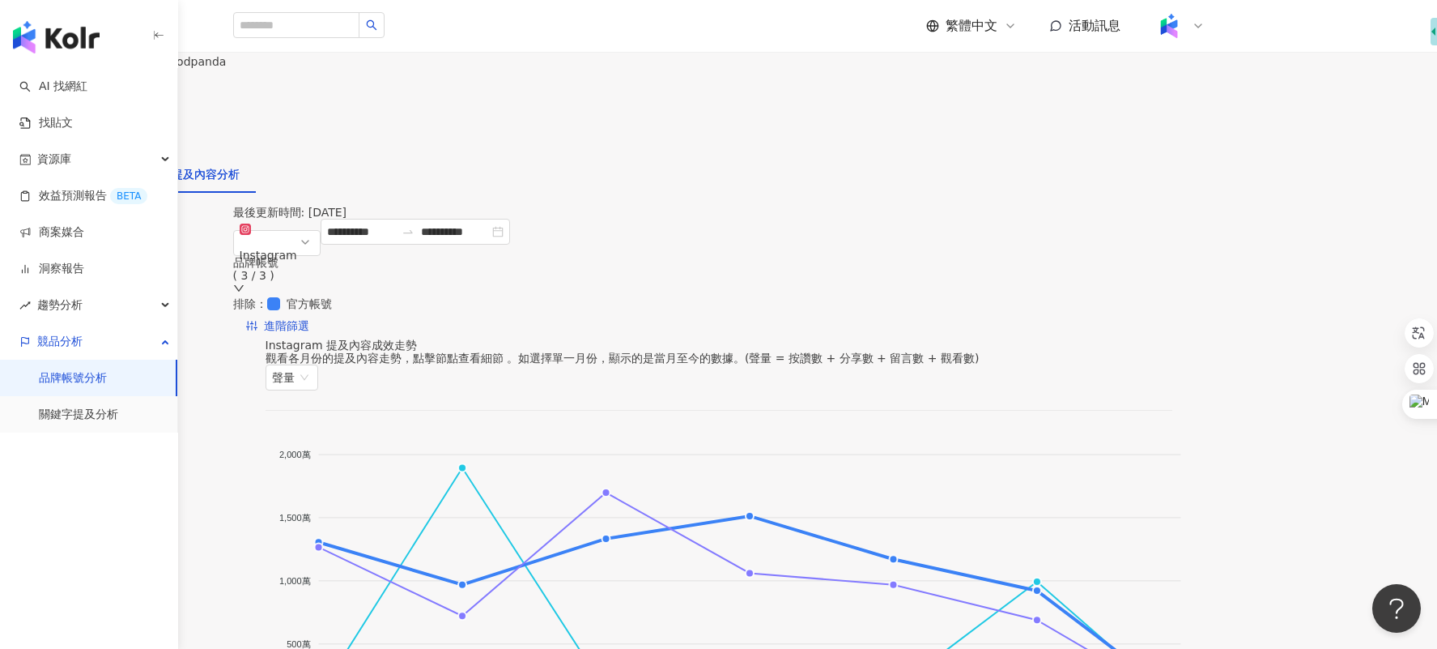
click at [130, 128] on button "button" at bounding box center [113, 138] width 32 height 32
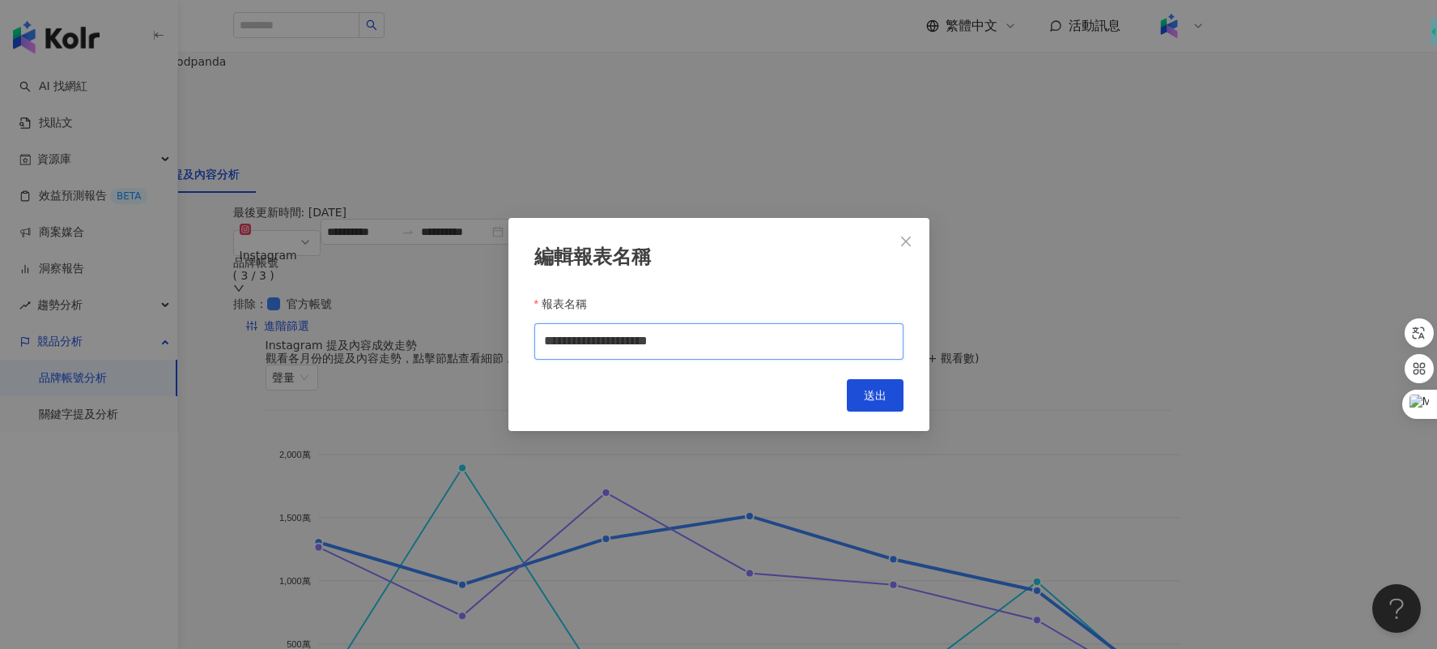
drag, startPoint x: 621, startPoint y: 341, endPoint x: 725, endPoint y: 341, distance: 103.7
click at [725, 341] on input "**********" at bounding box center [719, 341] width 369 height 36
type input "**********"
click at [870, 402] on span "送出" at bounding box center [875, 395] width 23 height 13
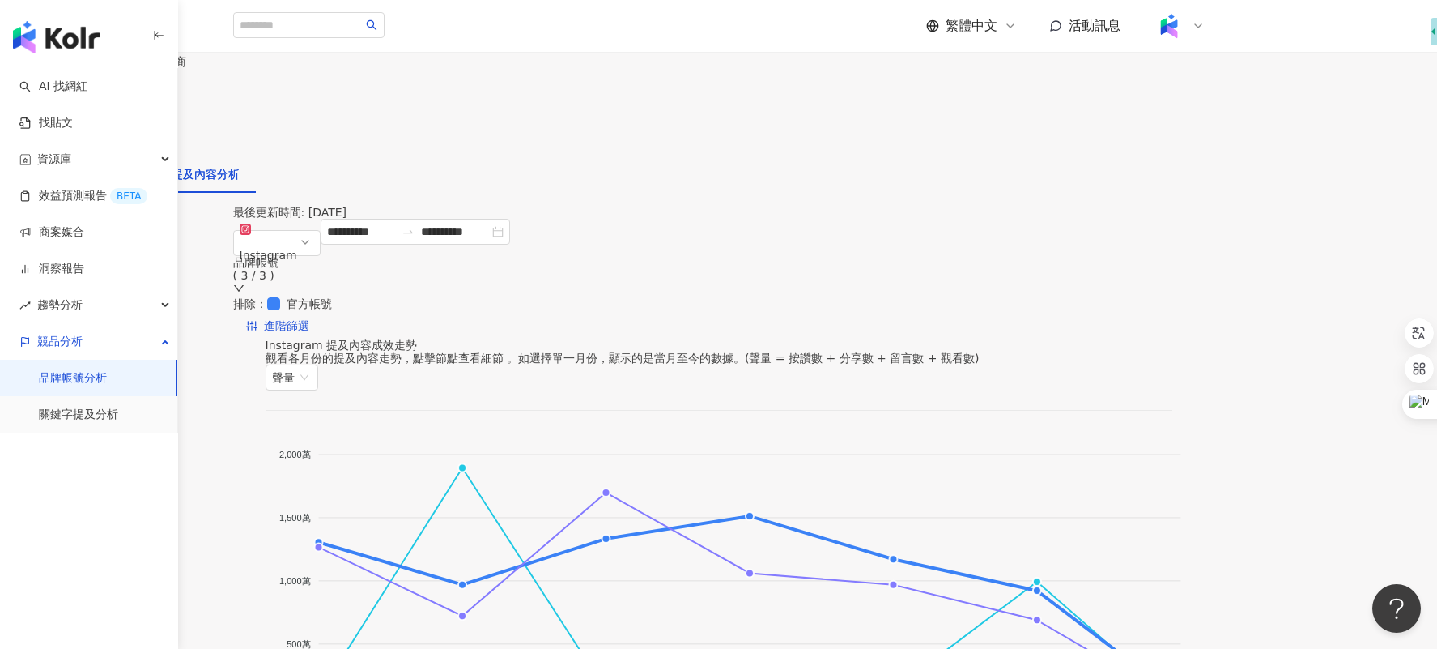
type input "**********"
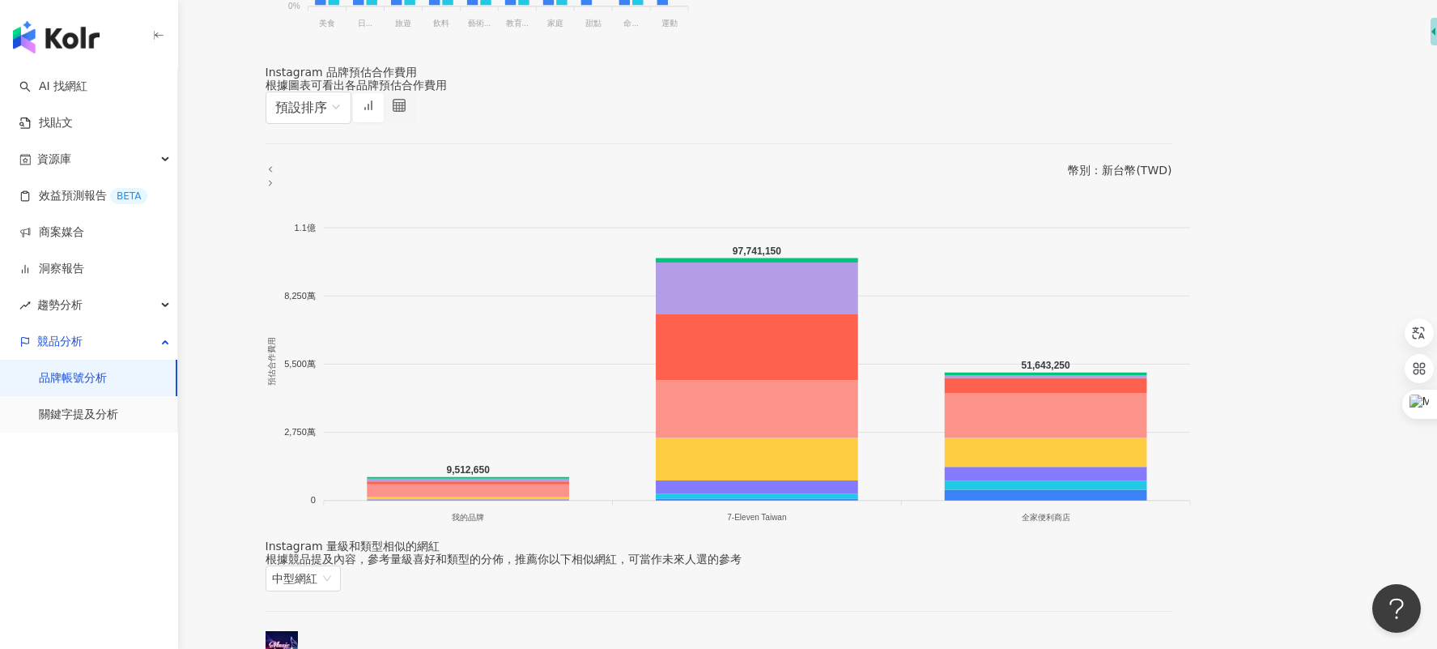
scroll to position [1611, 0]
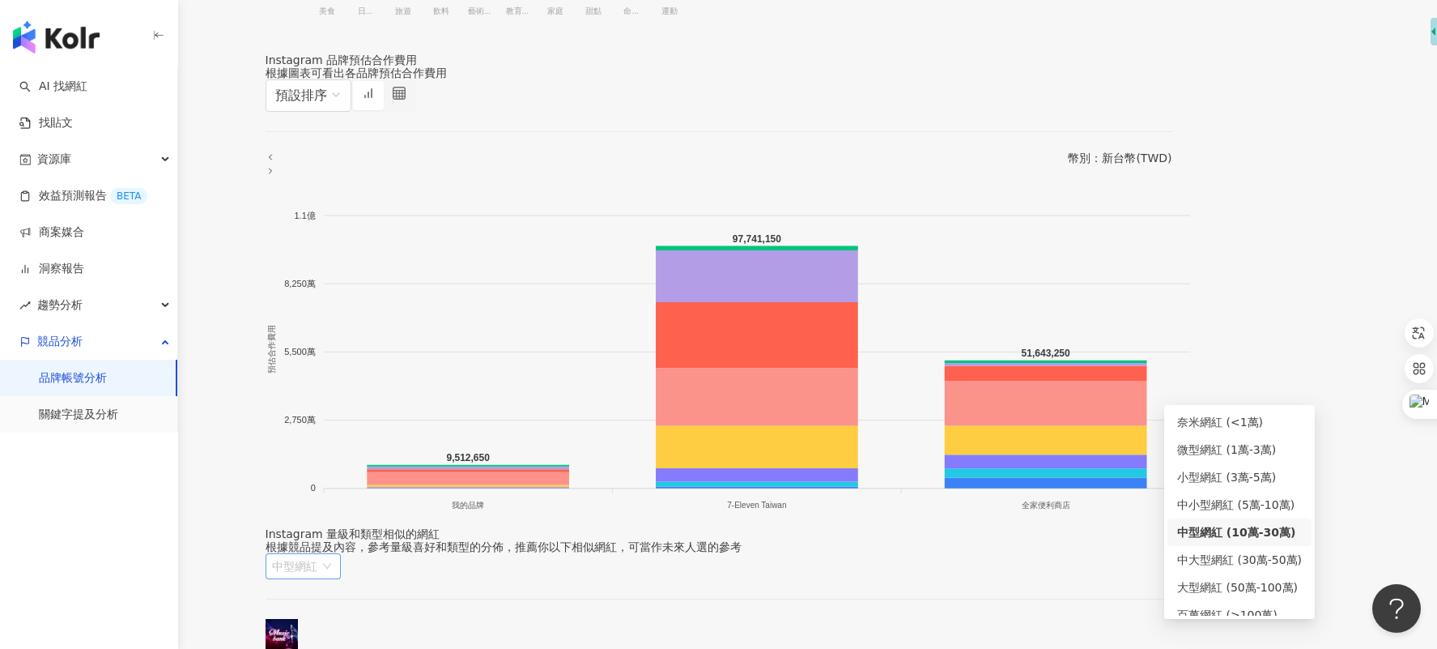
click at [334, 518] on span "中型網紅" at bounding box center [303, 566] width 62 height 24
click at [1149, 440] on div "微型網紅 (1萬-3萬)" at bounding box center [1240, 437] width 125 height 18
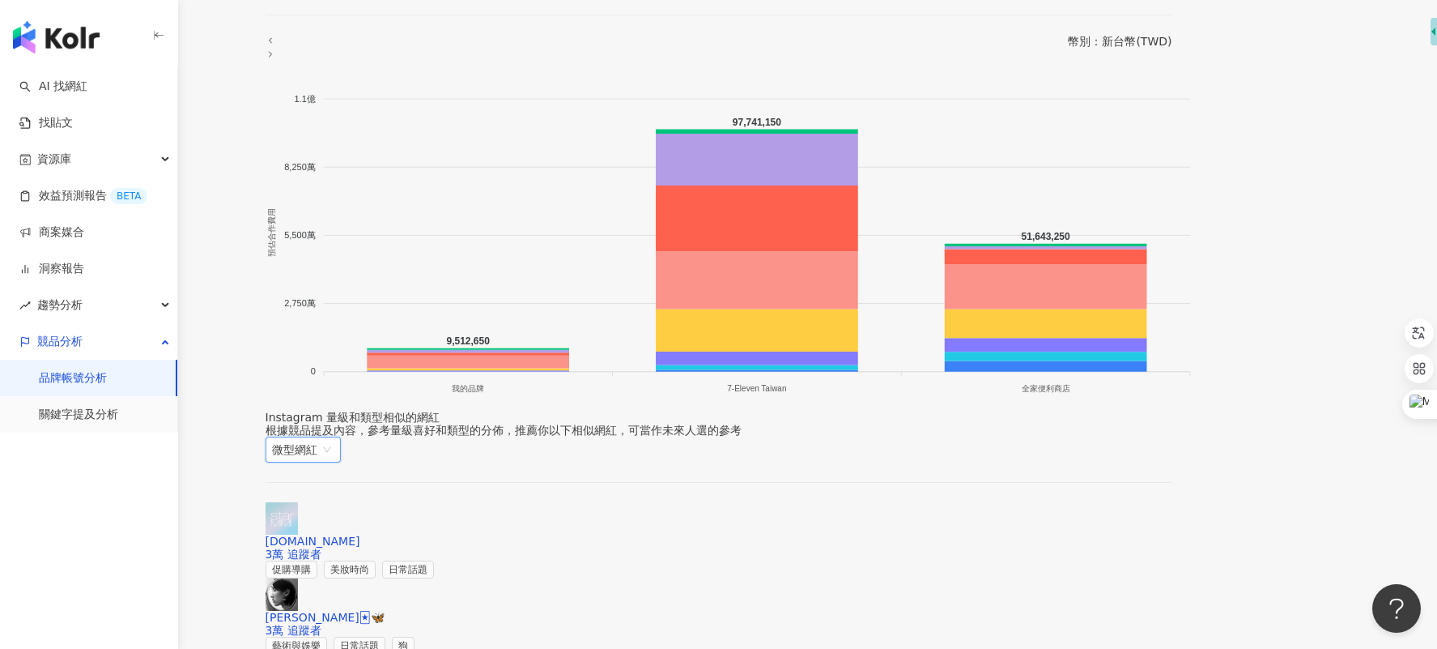
scroll to position [1756, 0]
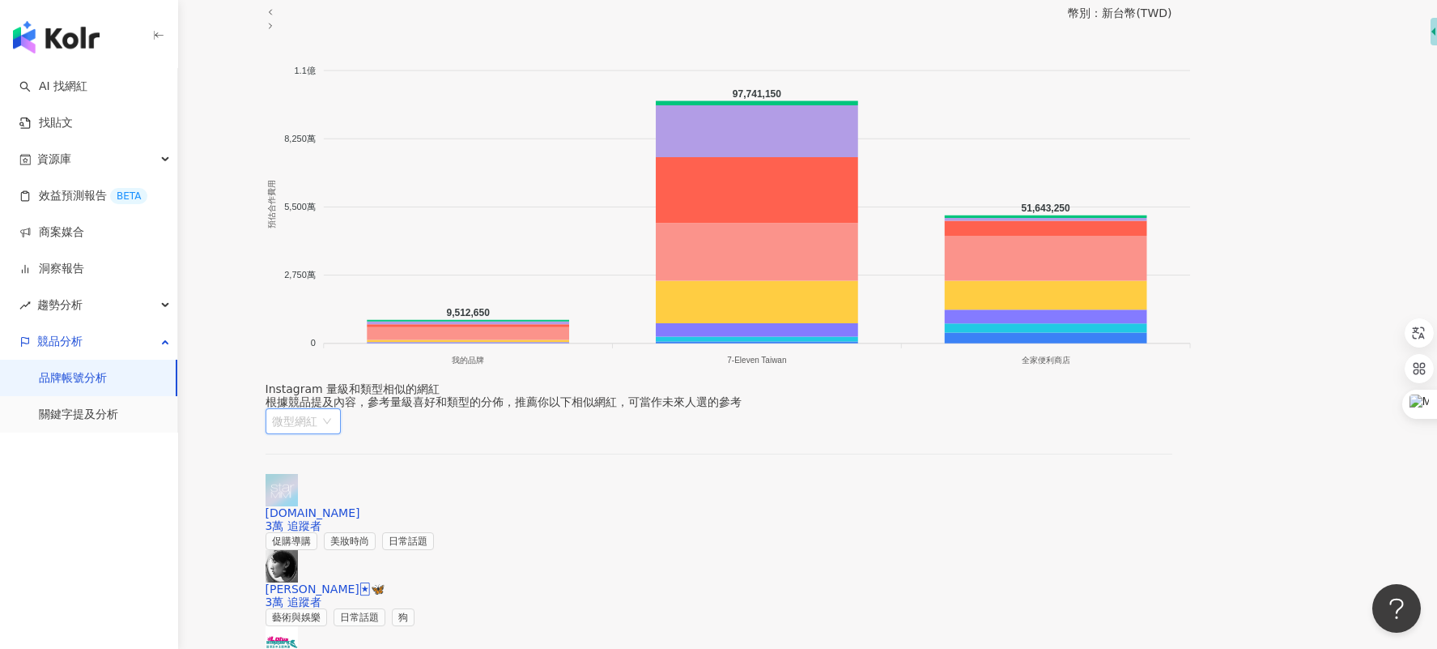
click at [334, 409] on span "微型網紅" at bounding box center [303, 421] width 62 height 24
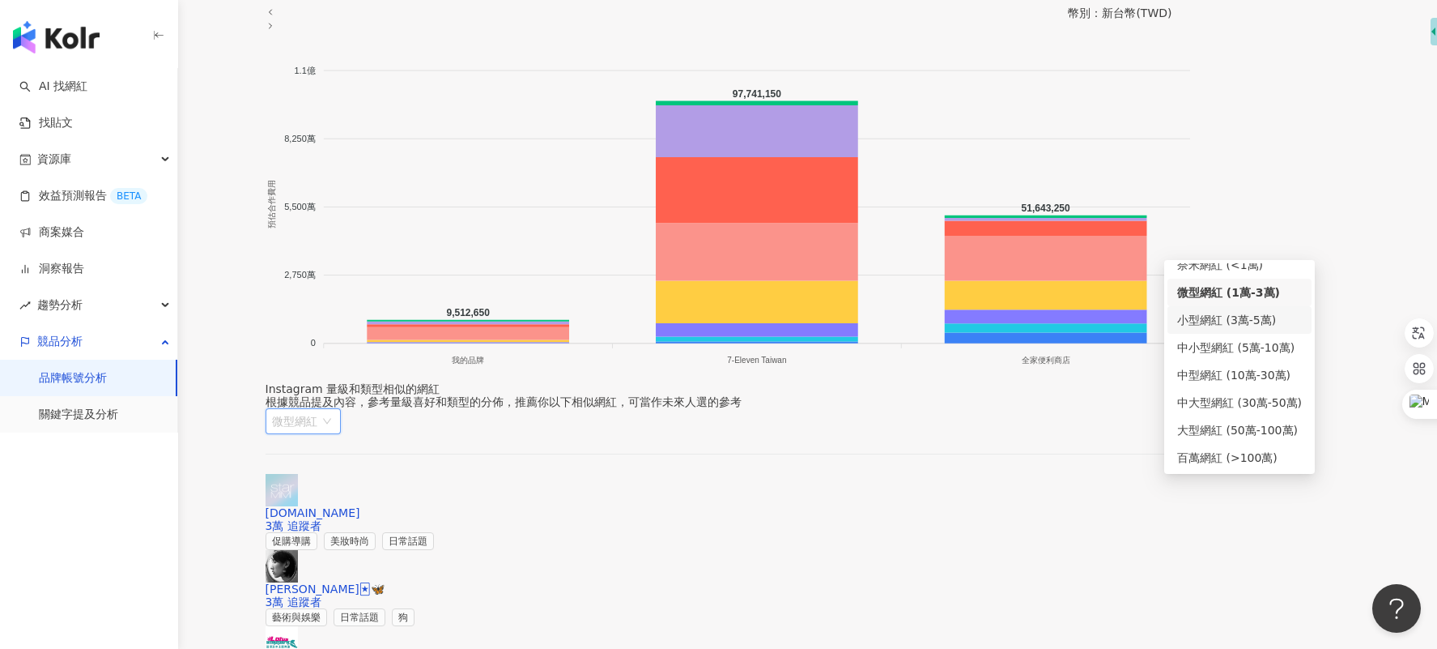
scroll to position [0, 0]
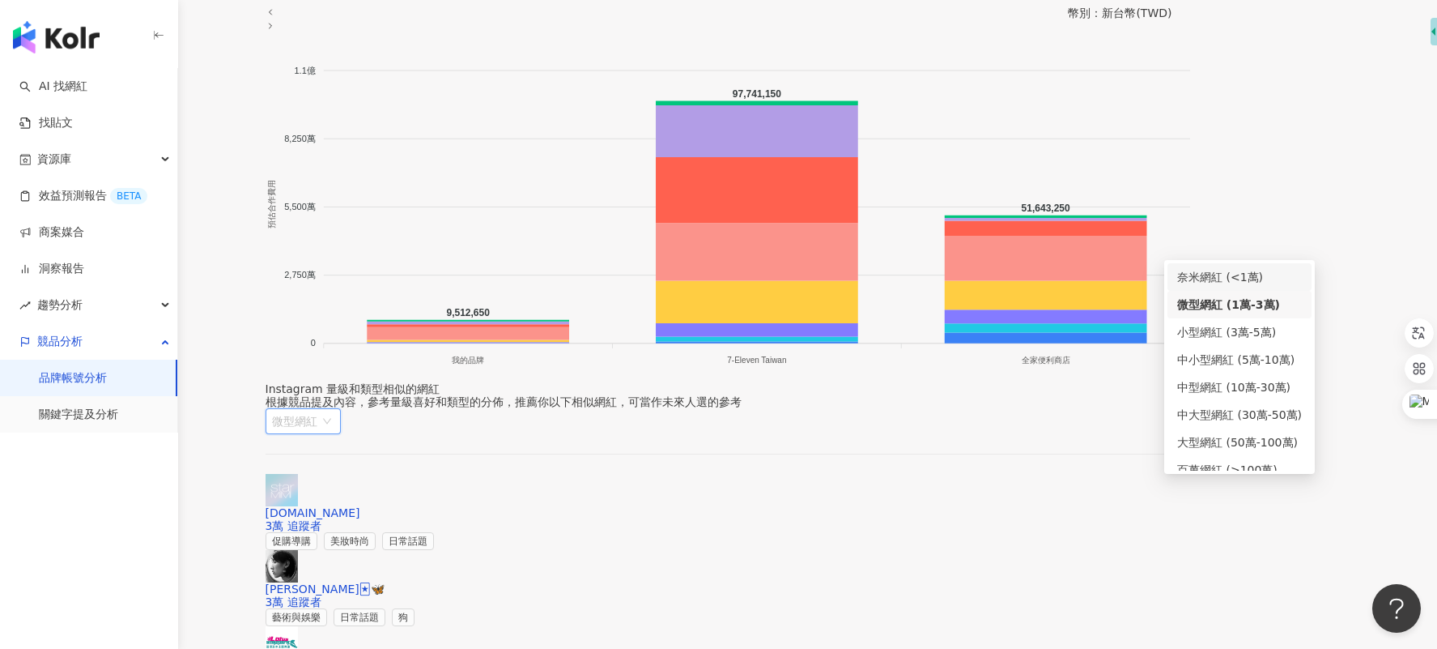
click at [1149, 276] on div "奈米網紅 (<1萬)" at bounding box center [1240, 277] width 125 height 18
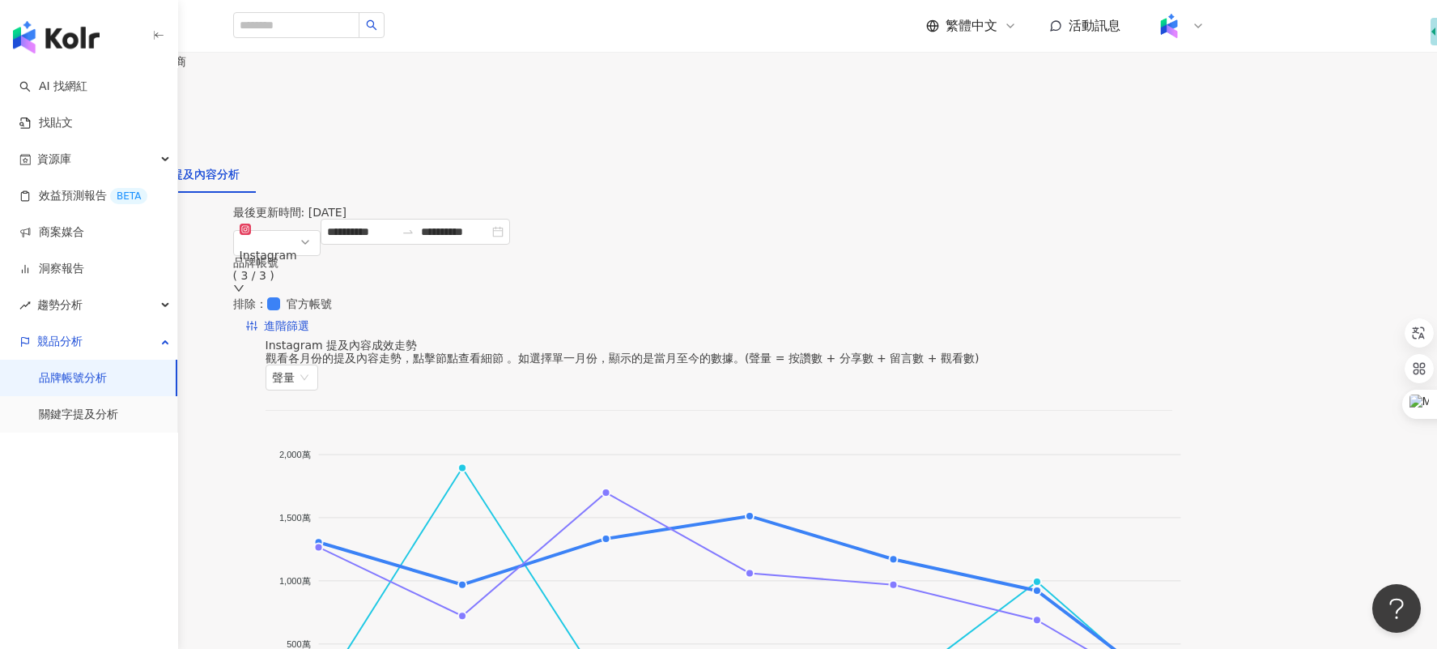
click at [1074, 137] on div "品牌帳號分析 Uber Eats & 超商 Uber Eats & 超商 設定競品帳號 更新數據" at bounding box center [718, 104] width 1437 height 103
click at [120, 122] on button "設定競品帳號" at bounding box center [60, 106] width 120 height 32
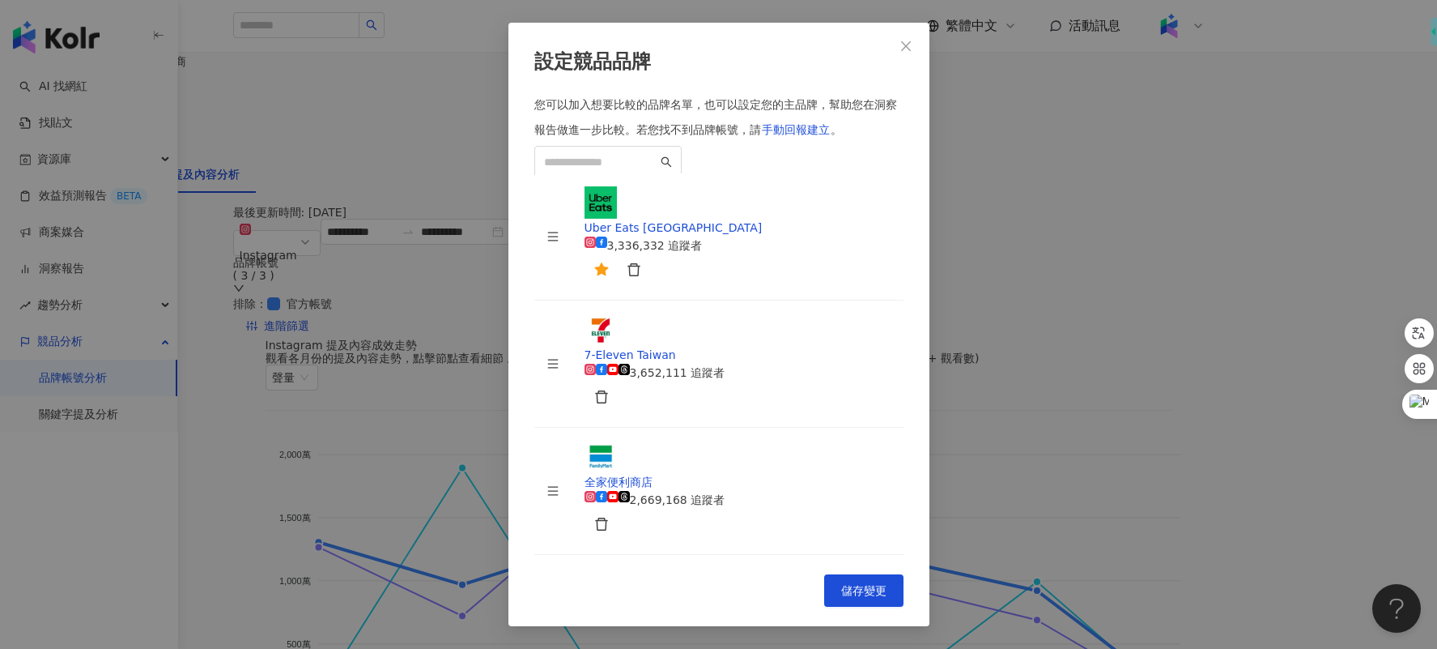
click at [1008, 317] on div "設定競品品牌 您可以加入想要比較的品牌名單，也可以設定您的主品牌，幫助您在洞察報告做進一步比較。 若您找不到品牌帳號，請 手動回報建立 。 Uber Eats…" at bounding box center [718, 324] width 1437 height 649
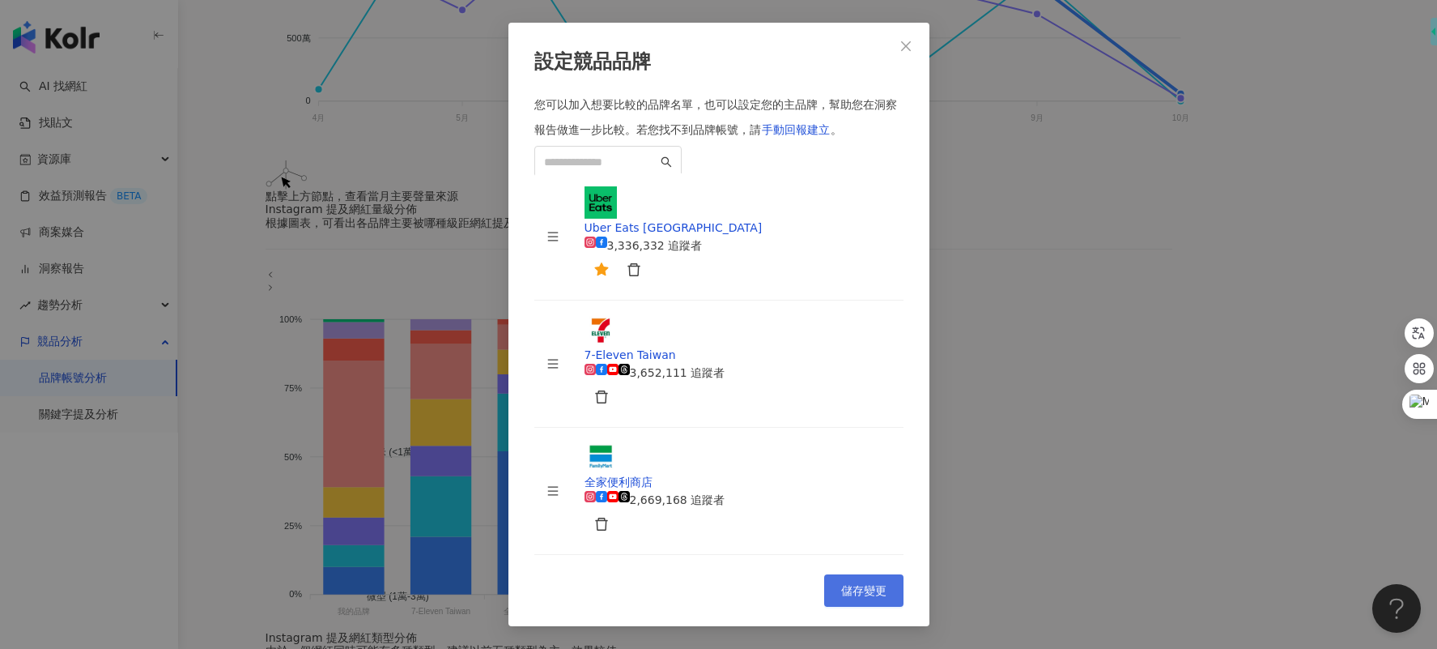
click at [887, 518] on button "儲存變更" at bounding box center [863, 590] width 79 height 32
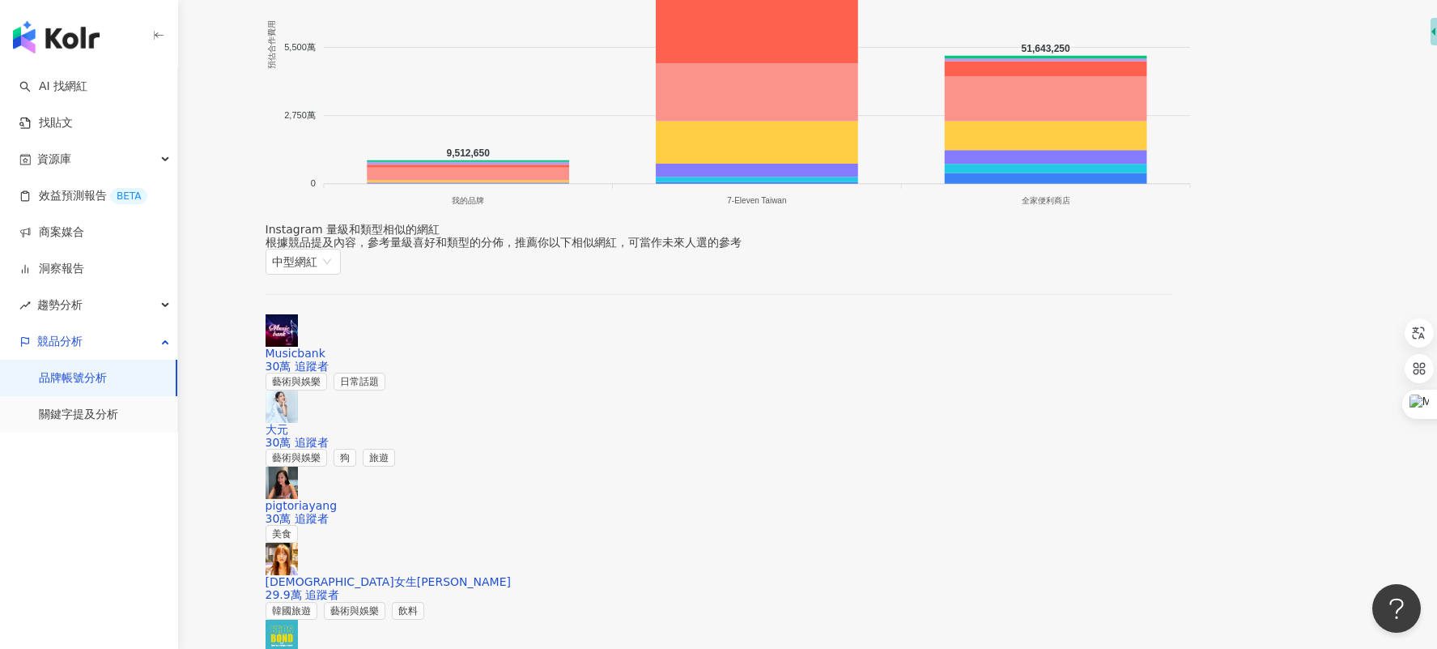
scroll to position [1792, 0]
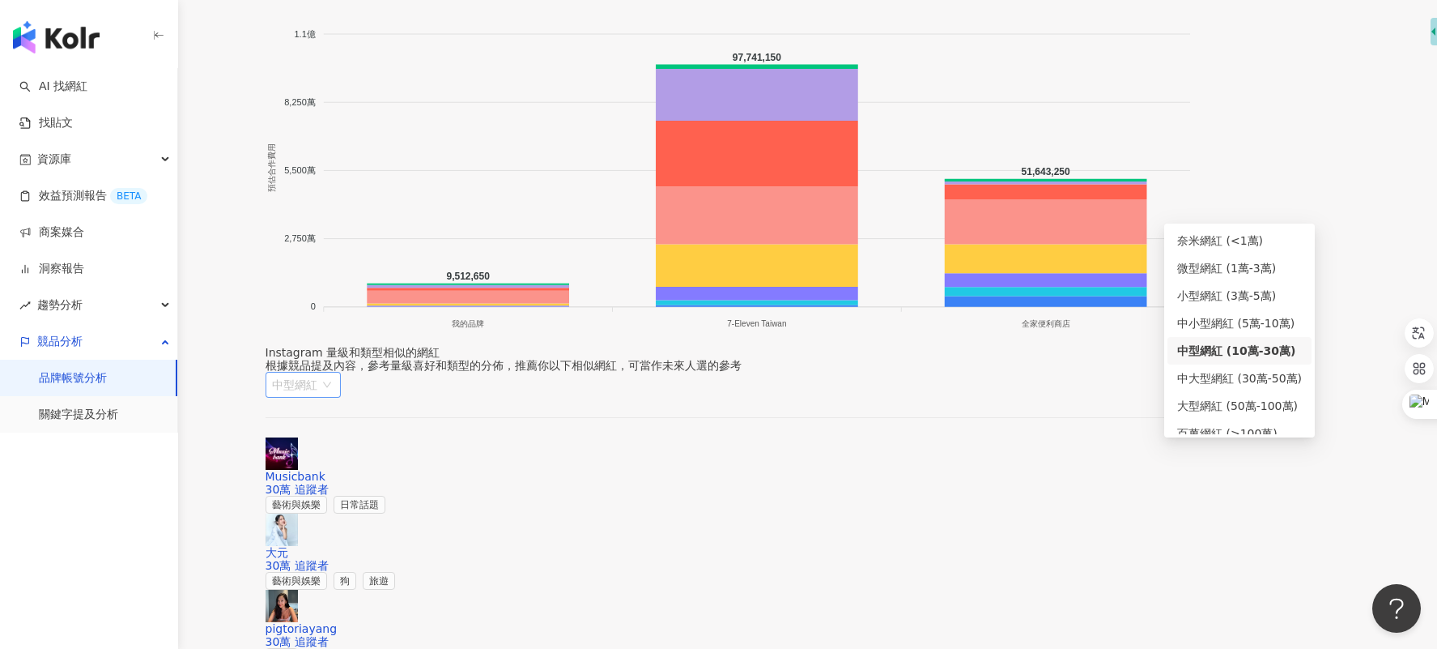
click at [334, 373] on span "中型網紅" at bounding box center [303, 385] width 62 height 24
click at [1149, 306] on div "小型網紅 (3萬-5萬)" at bounding box center [1240, 296] width 144 height 28
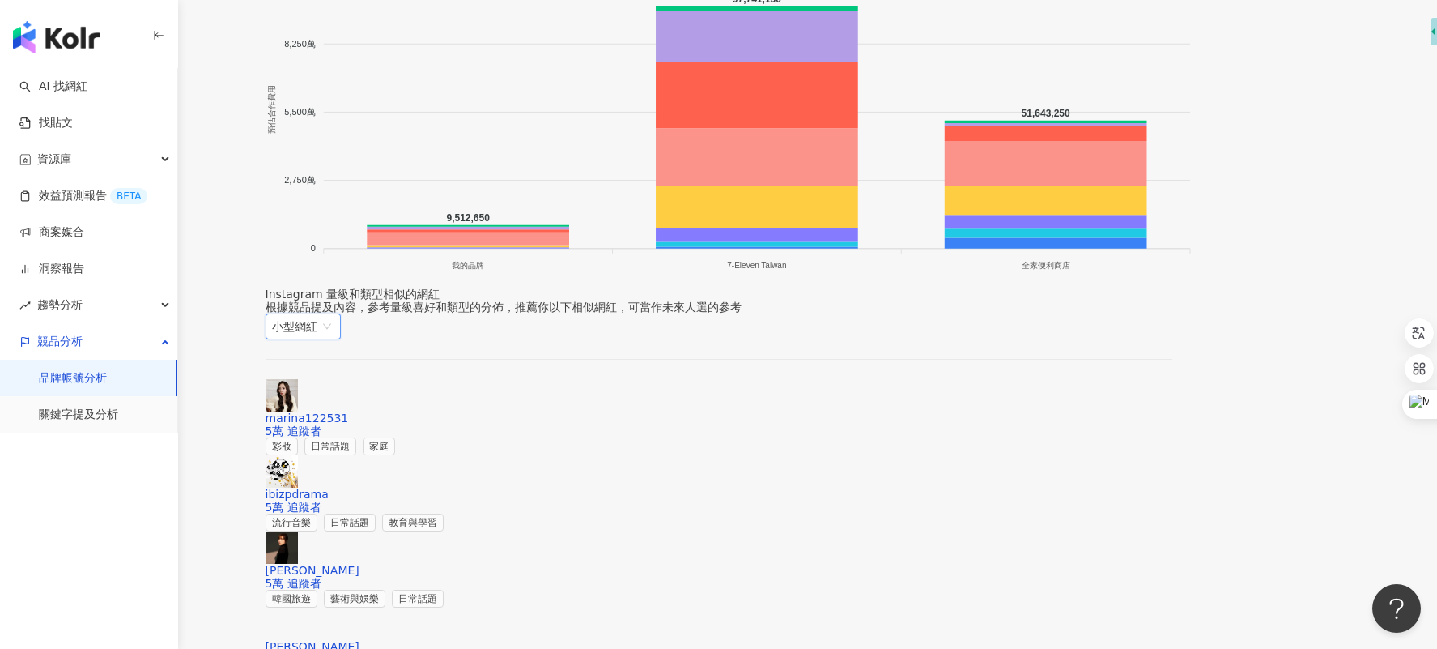
scroll to position [1851, 0]
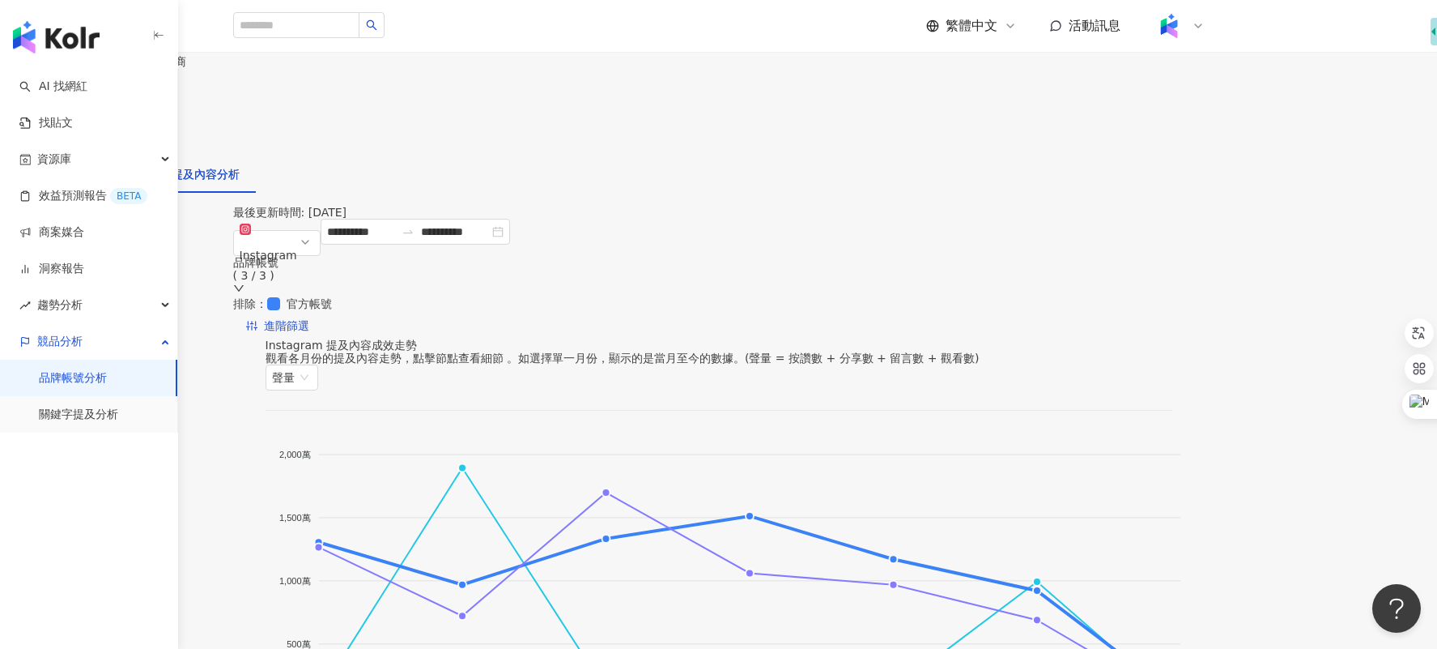
click at [186, 114] on div "品牌帳號分析 Uber Eats & 超商 Uber Eats & 超商 設定競品帳號 更新數據" at bounding box center [93, 104] width 186 height 103
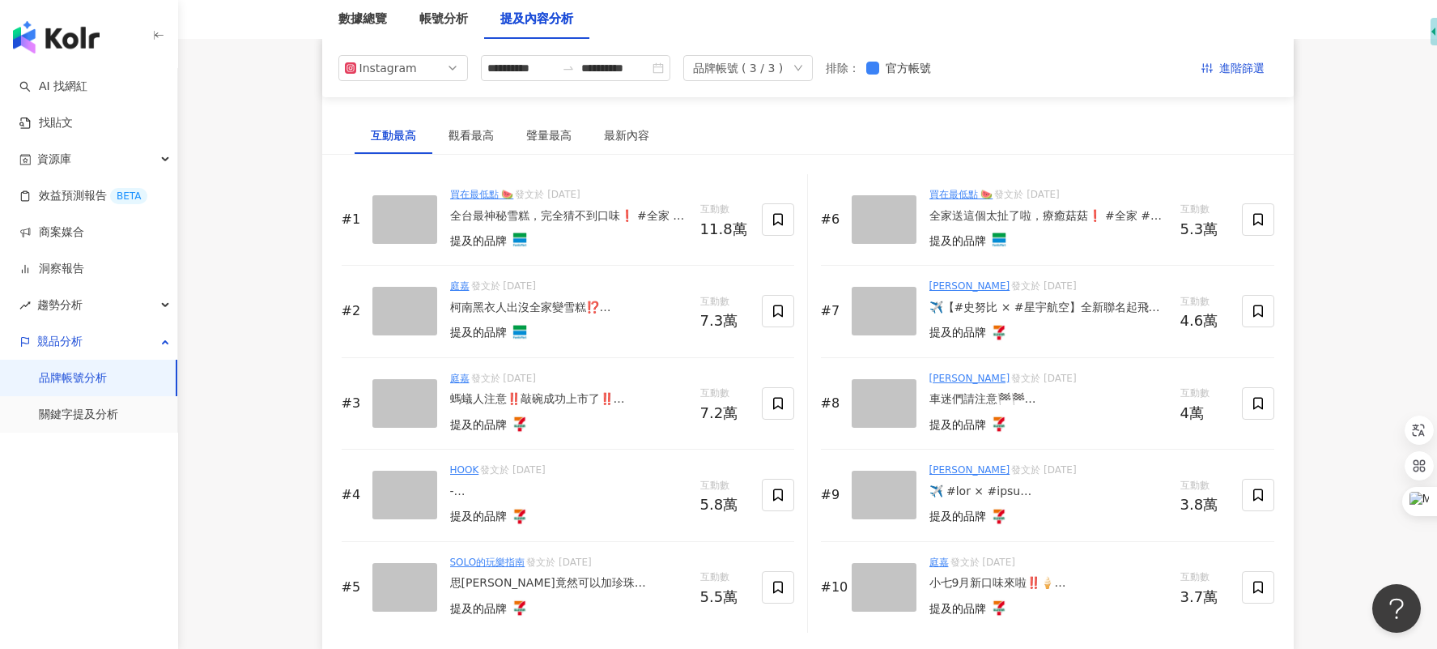
scroll to position [2312, 0]
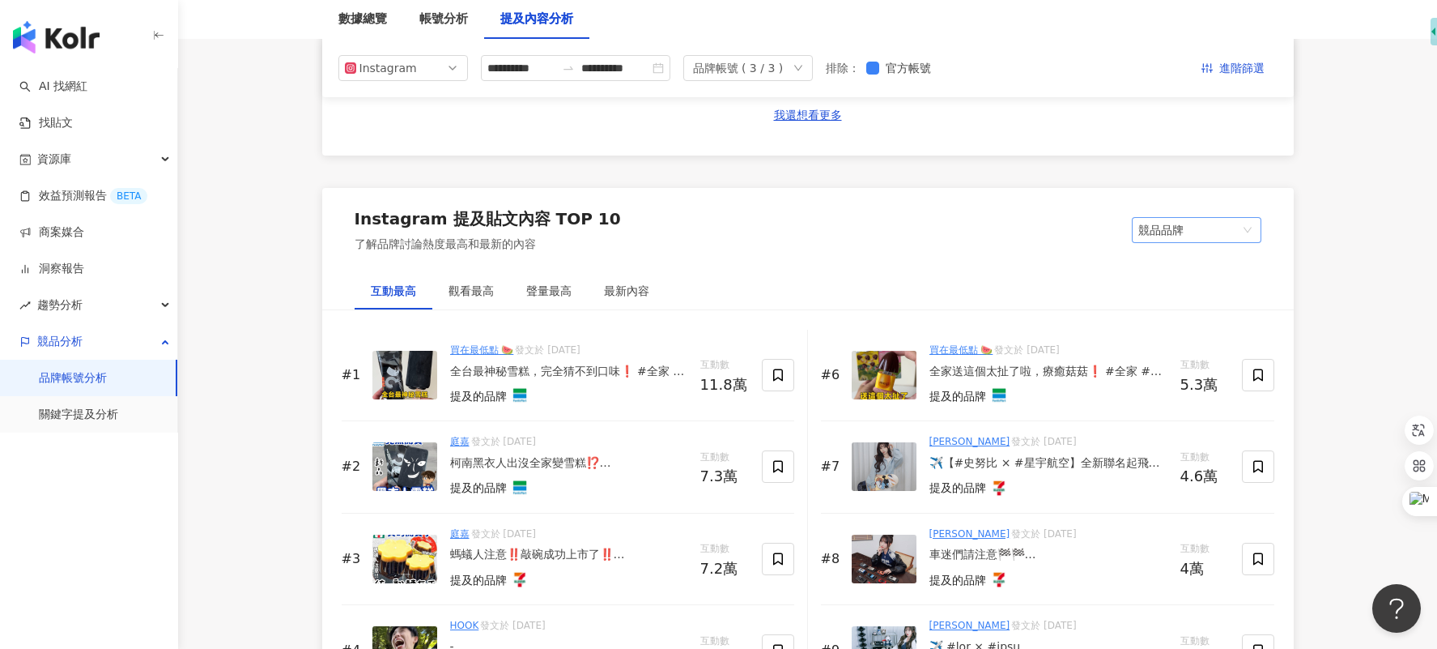
click at [1190, 226] on span "競品品牌" at bounding box center [1197, 230] width 117 height 24
click at [1003, 272] on div "互動最高 觀看最高 聲量最高 最新內容" at bounding box center [808, 290] width 972 height 37
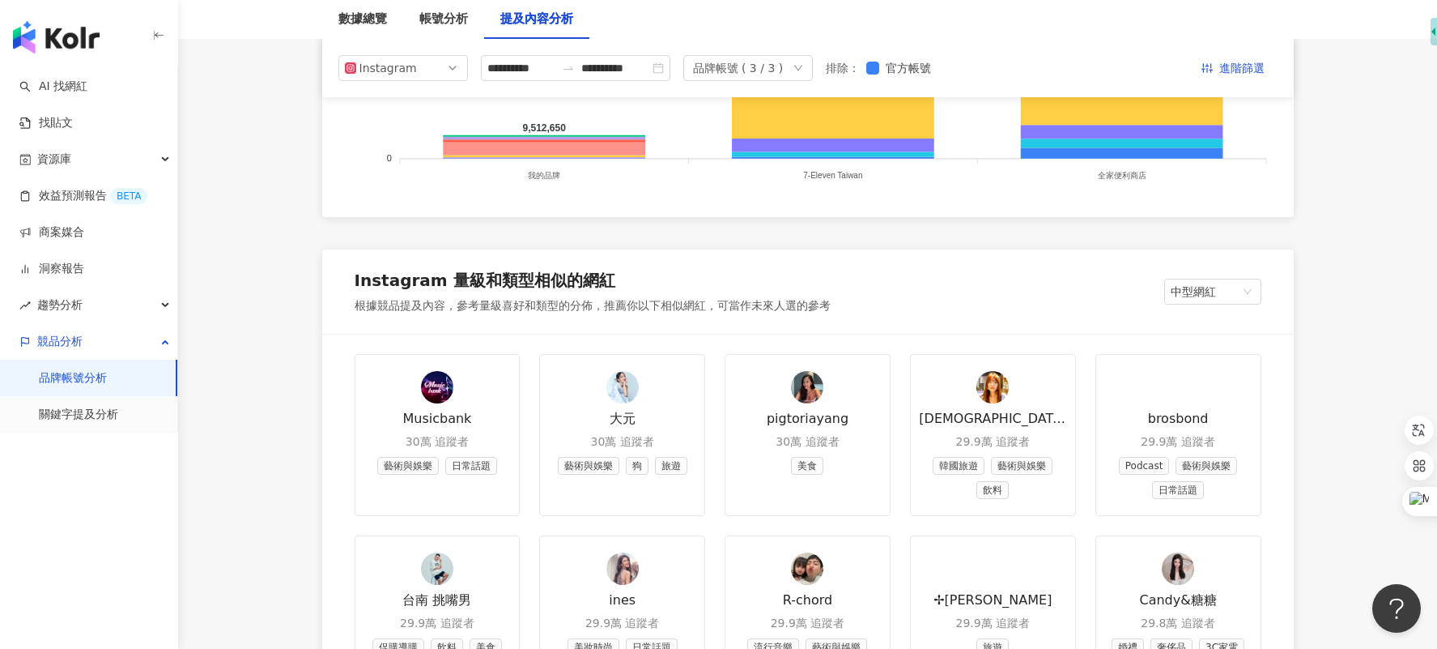
scroll to position [1693, 0]
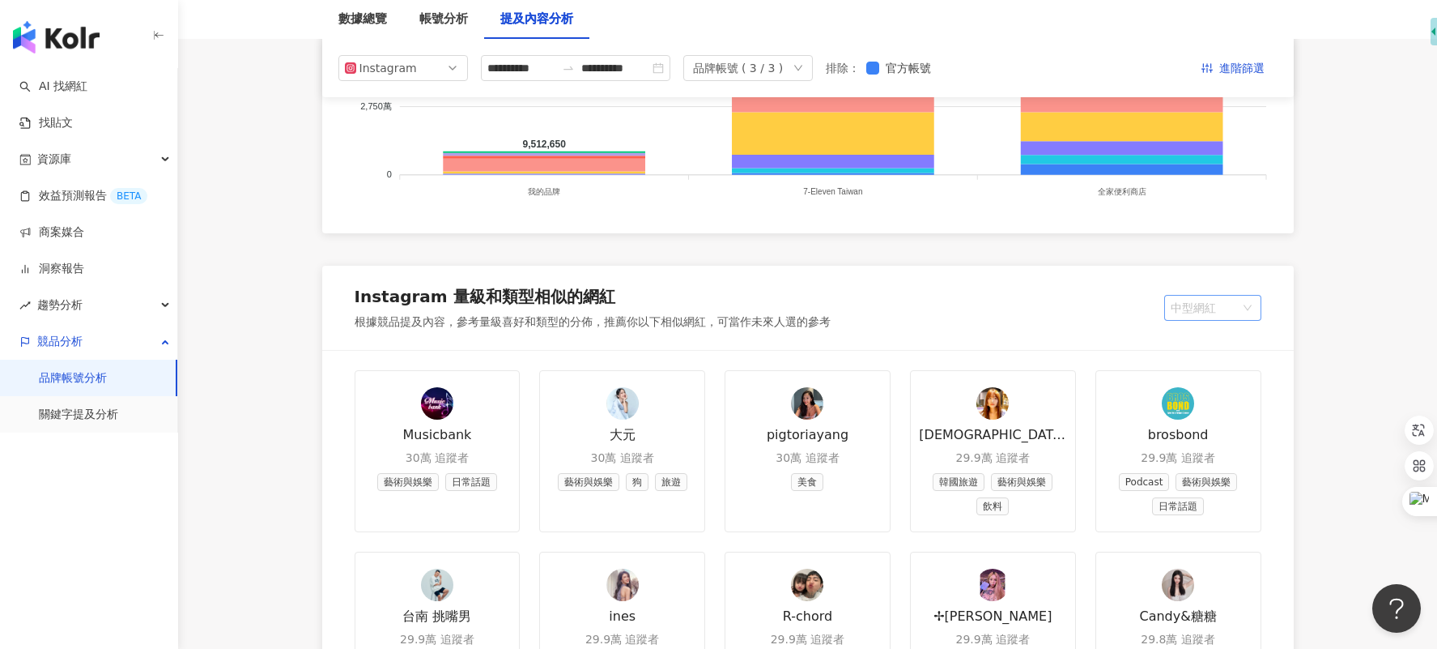
click at [1221, 310] on span "中型網紅" at bounding box center [1213, 308] width 84 height 24
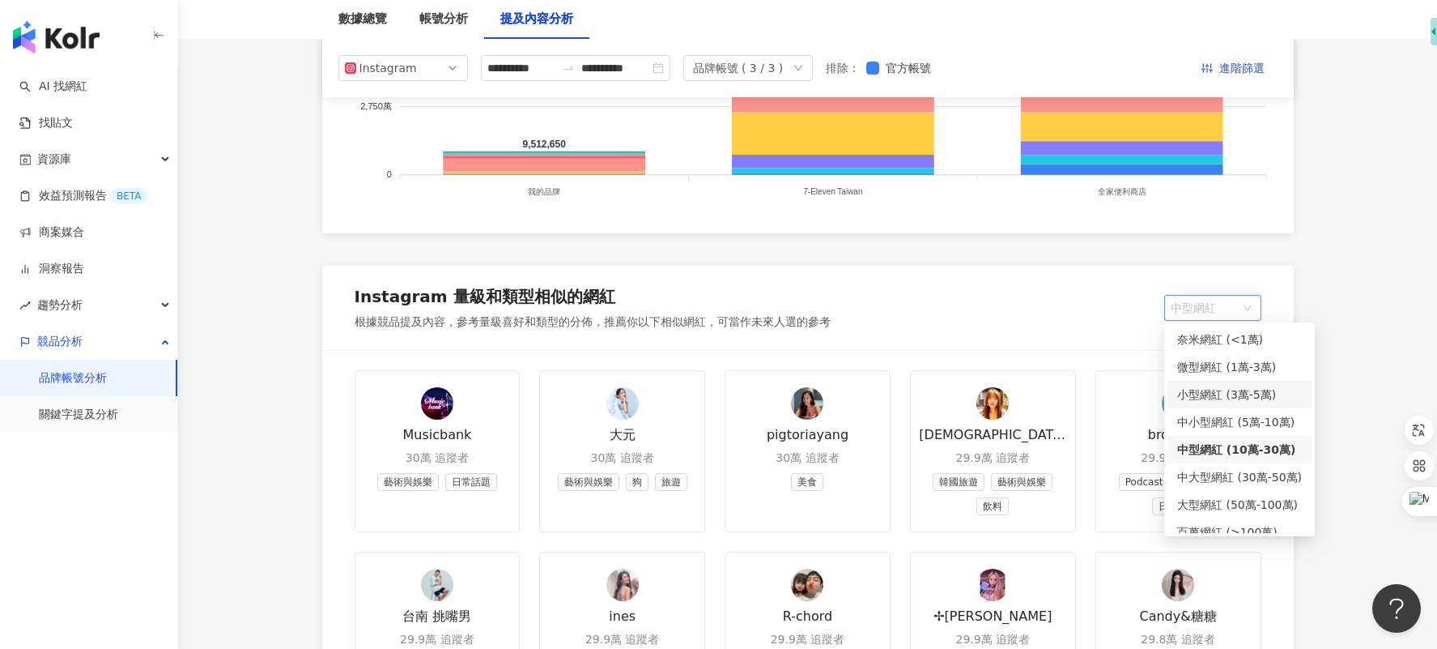
click at [1237, 396] on div "小型網紅 (3萬-5萬)" at bounding box center [1240, 394] width 125 height 18
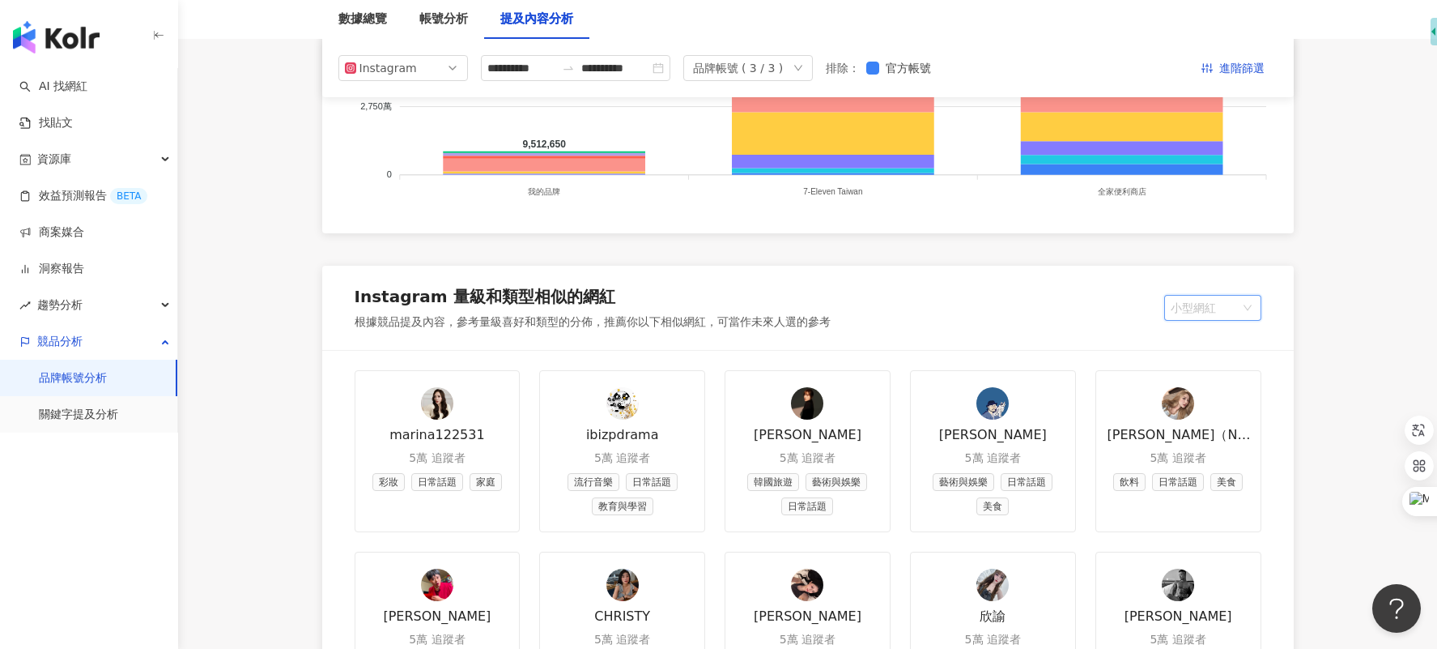
click at [1229, 313] on span "小型網紅" at bounding box center [1213, 308] width 84 height 24
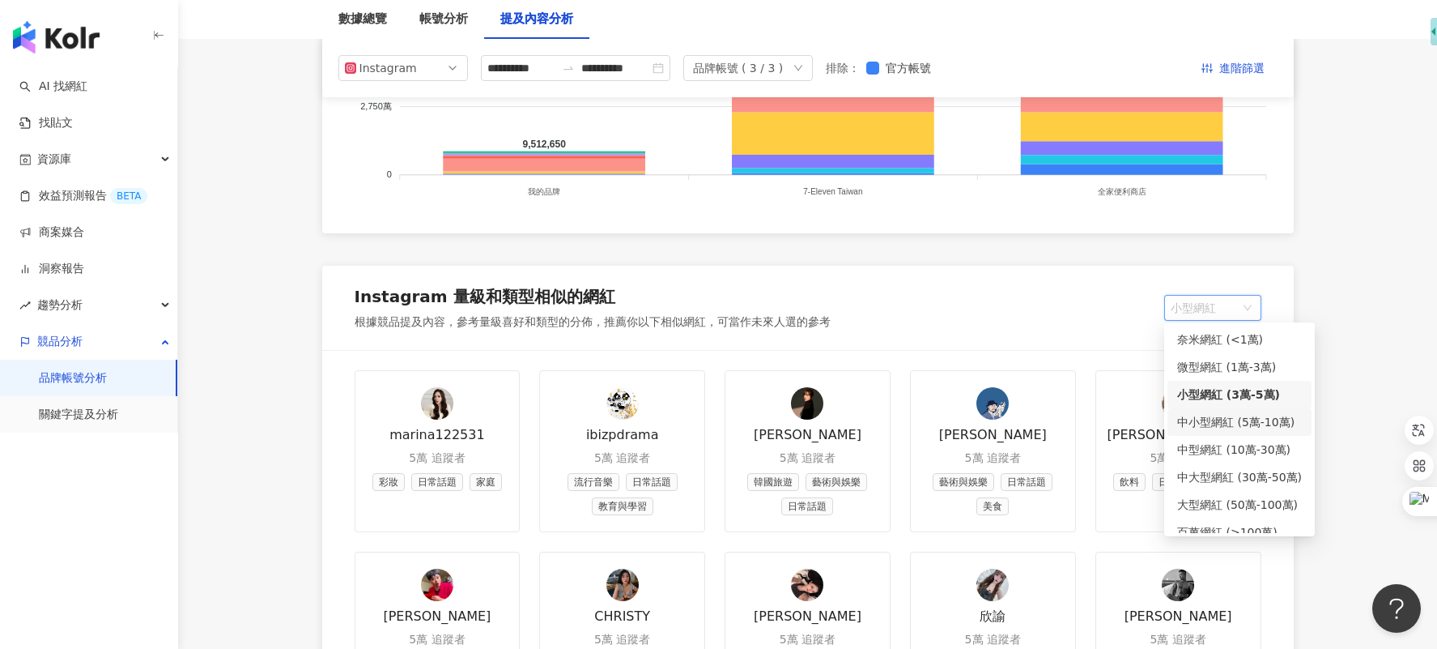
click at [1243, 428] on div "中小型網紅 (5萬-10萬)" at bounding box center [1240, 422] width 125 height 18
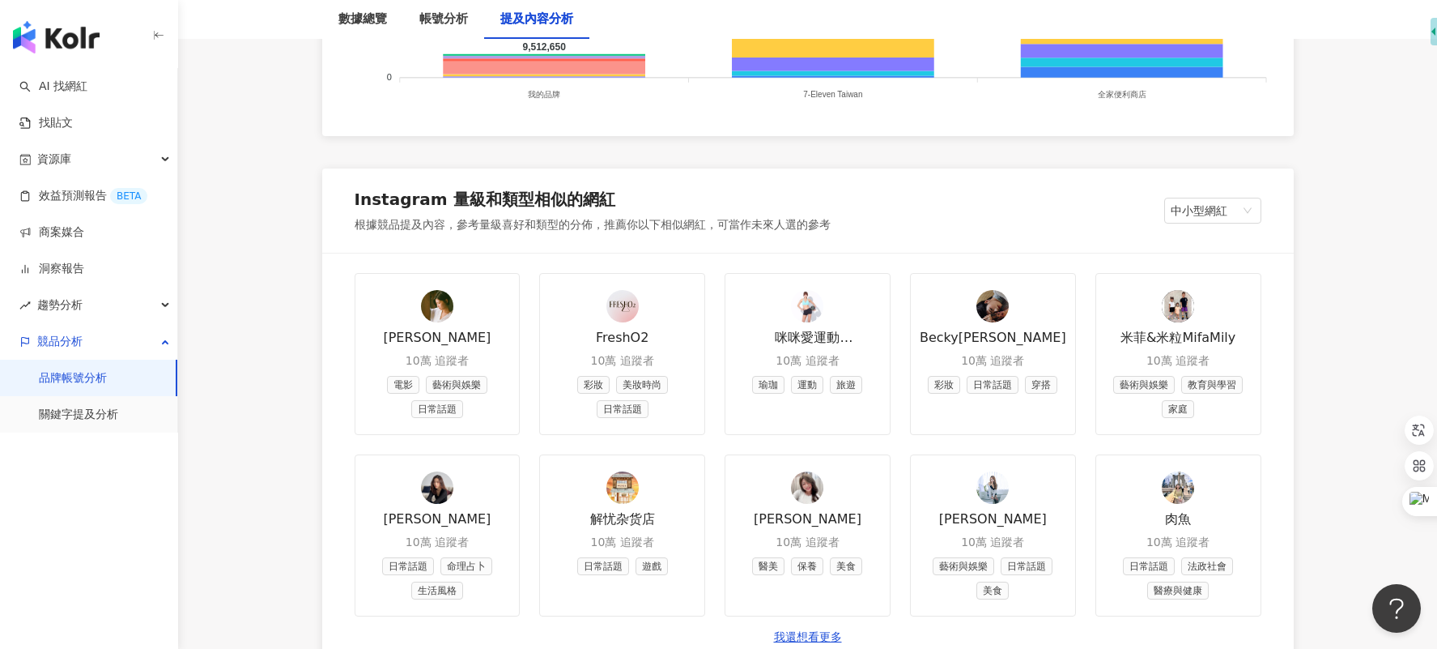
scroll to position [1818, 0]
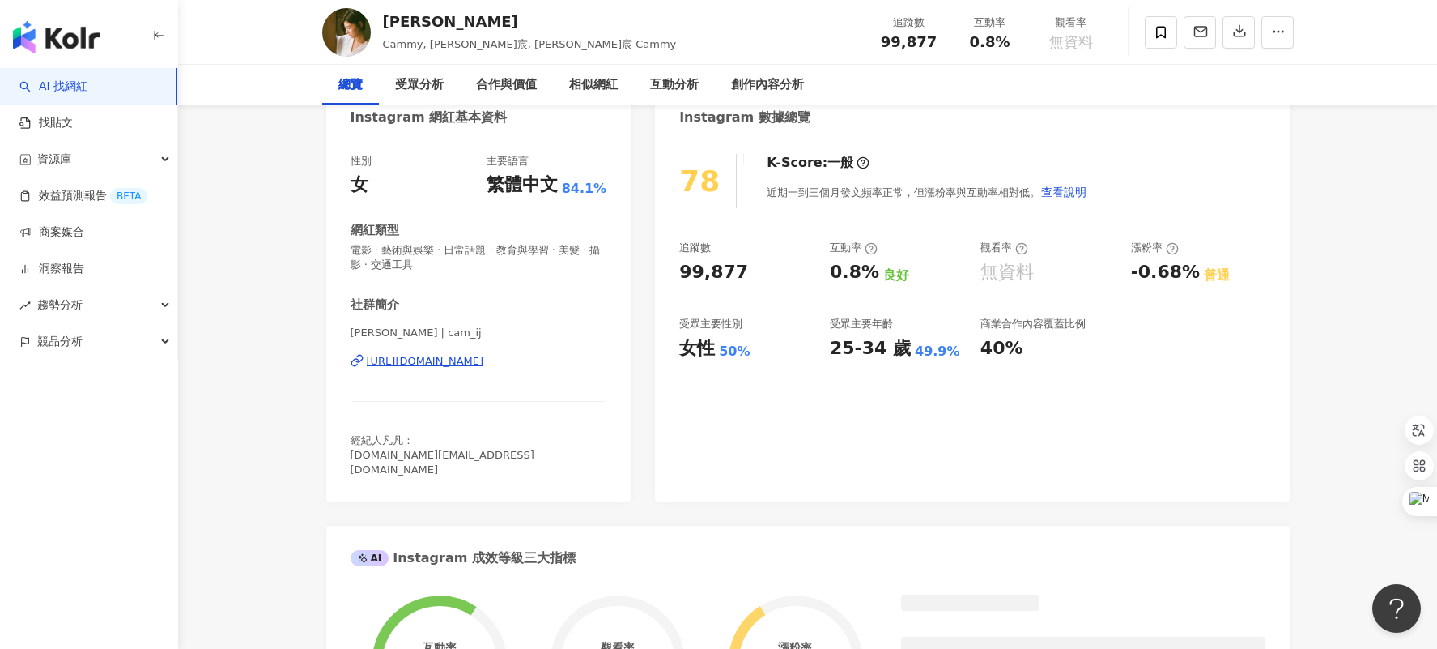
scroll to position [162, 0]
